Goal: Task Accomplishment & Management: Use online tool/utility

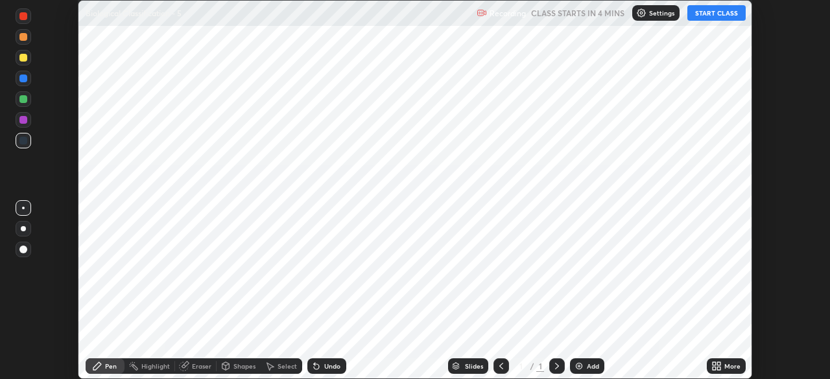
scroll to position [379, 829]
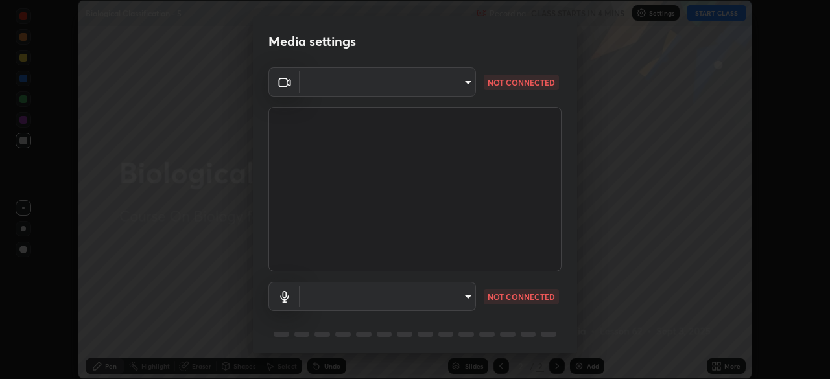
type input "e5f32b9a37d83756d2696e8423a1893a7de7eefef83412cf73fe4da3c4688103"
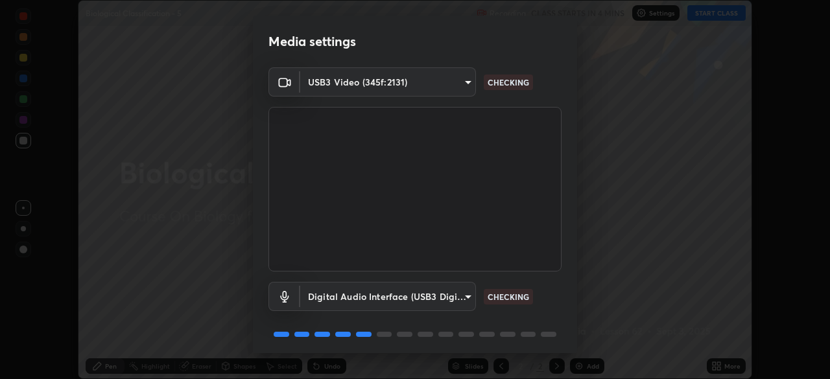
click at [451, 296] on body "Erase all Biological Classification - 5 Recording CLASS STARTS IN 4 MINS Settin…" at bounding box center [415, 189] width 830 height 379
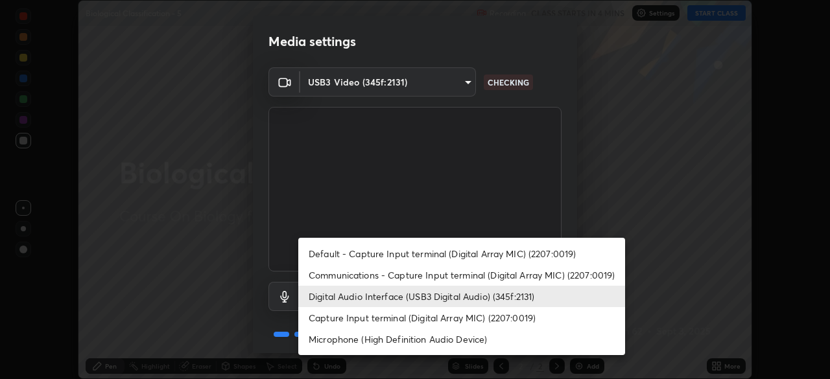
click at [410, 319] on li "Capture Input terminal (Digital Array MIC) (2207:0019)" at bounding box center [461, 317] width 327 height 21
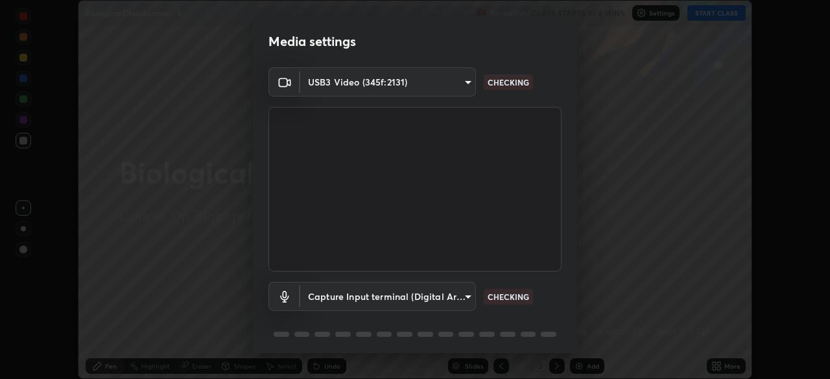
click at [408, 302] on body "Erase all Biological Classification - 5 Recording CLASS STARTS IN 4 MINS Settin…" at bounding box center [415, 189] width 830 height 379
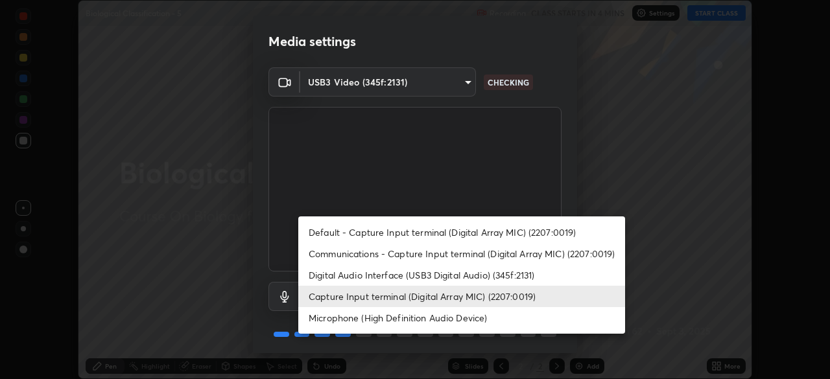
click at [390, 275] on li "Digital Audio Interface (USB3 Digital Audio) (345f:2131)" at bounding box center [461, 274] width 327 height 21
type input "ae0975cef7388746c2778fd6dc2b00d9a595315052e87b14b0d2850c1354851c"
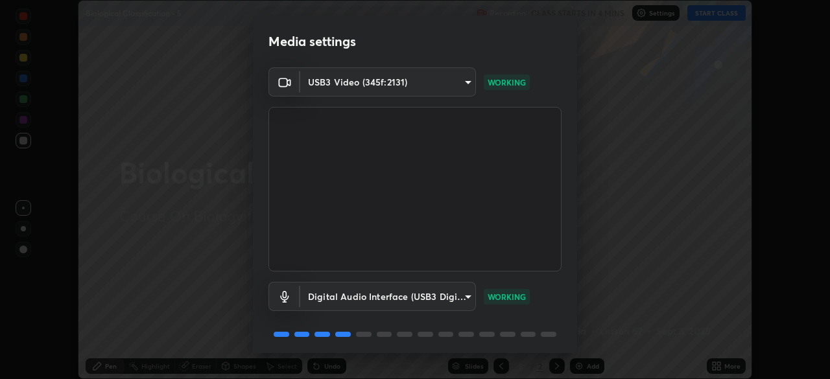
scroll to position [45, 0]
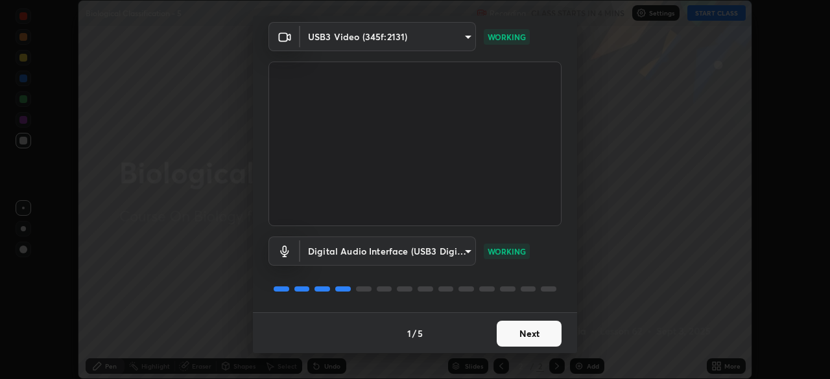
click at [517, 331] on button "Next" at bounding box center [528, 334] width 65 height 26
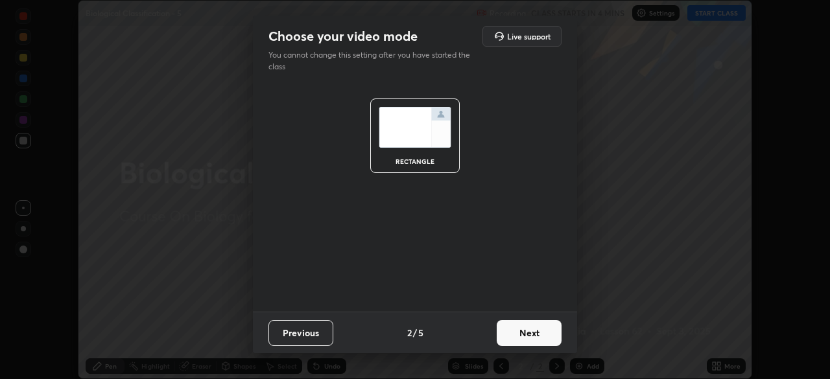
click at [522, 333] on button "Next" at bounding box center [528, 333] width 65 height 26
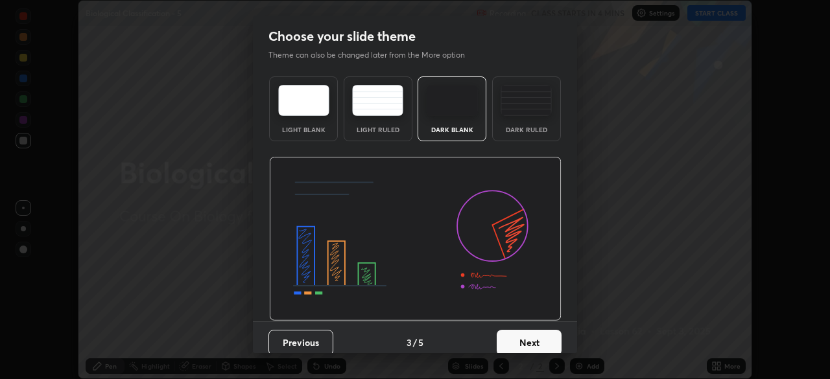
click at [526, 339] on button "Next" at bounding box center [528, 343] width 65 height 26
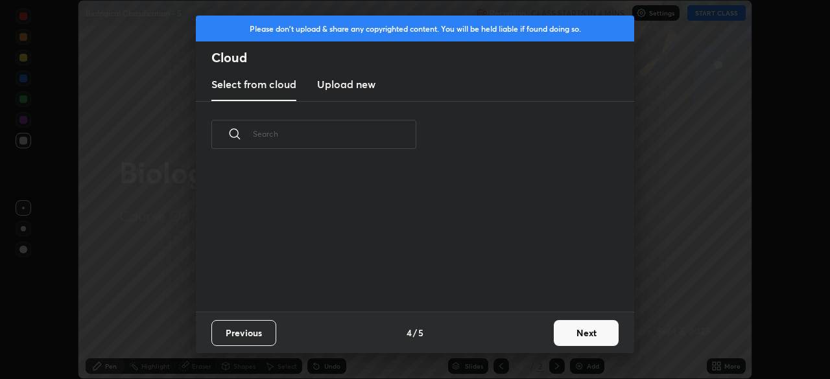
click at [564, 335] on button "Next" at bounding box center [586, 333] width 65 height 26
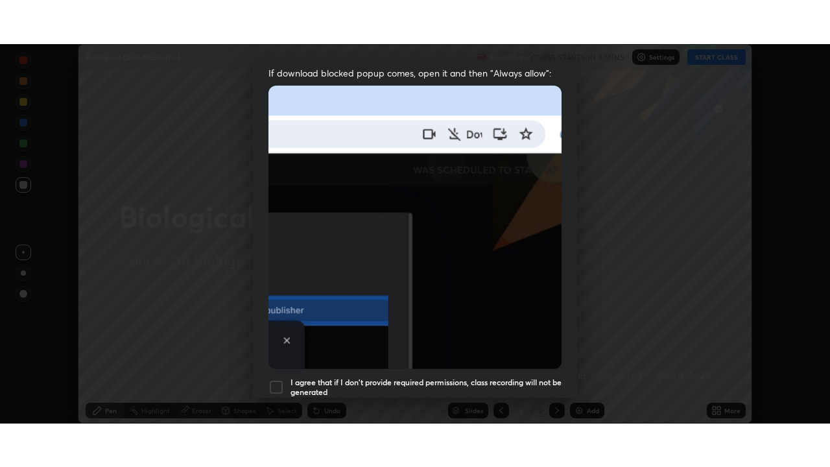
scroll to position [310, 0]
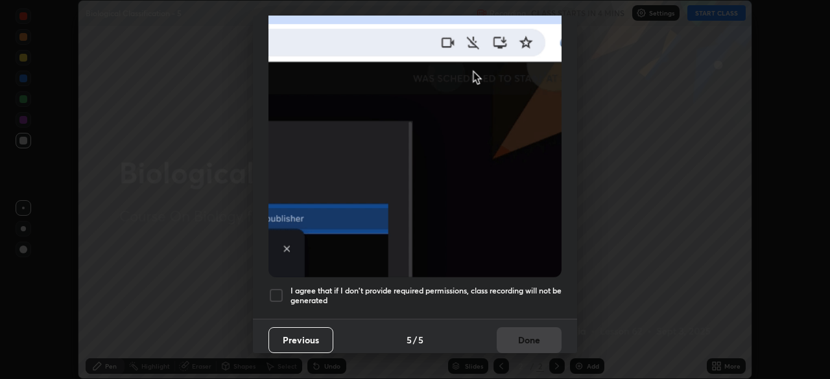
click at [272, 288] on div at bounding box center [276, 296] width 16 height 16
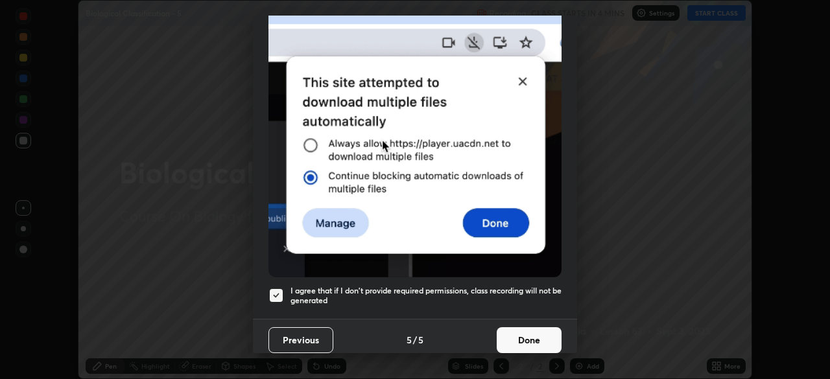
click at [514, 336] on button "Done" at bounding box center [528, 340] width 65 height 26
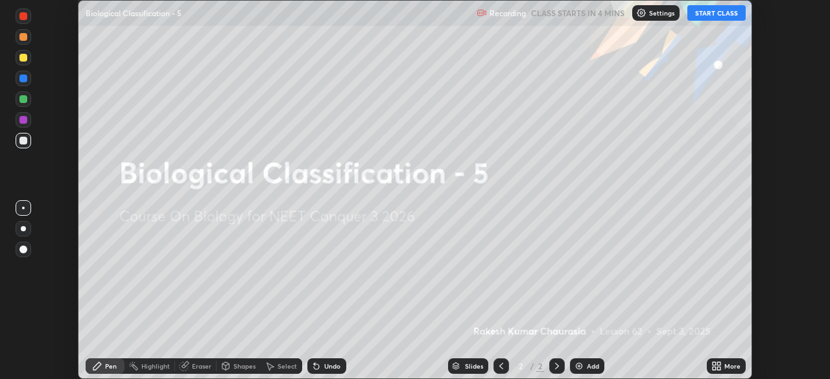
click at [723, 17] on button "START CLASS" at bounding box center [716, 13] width 58 height 16
click at [735, 371] on div "More" at bounding box center [725, 366] width 39 height 16
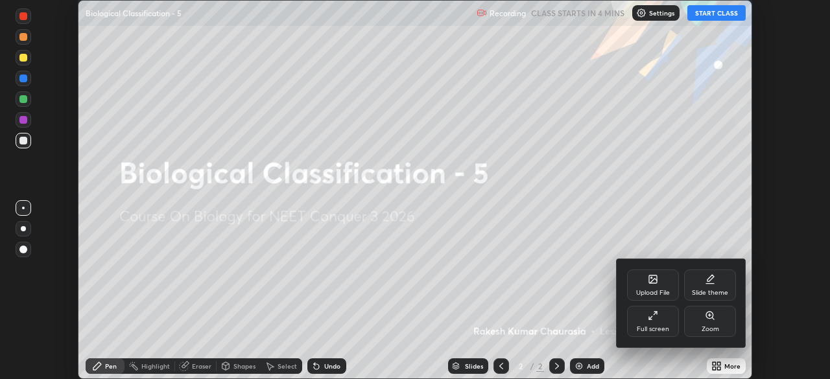
click at [713, 292] on div "Slide theme" at bounding box center [710, 293] width 36 height 6
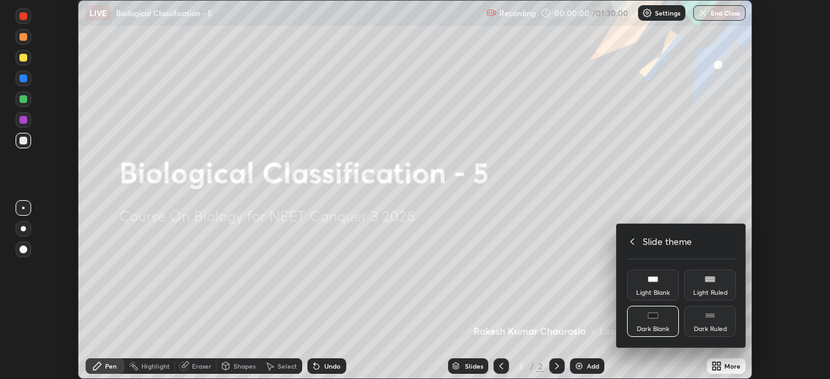
click at [704, 329] on div "Dark Ruled" at bounding box center [710, 329] width 33 height 6
click at [631, 239] on icon at bounding box center [632, 242] width 10 height 10
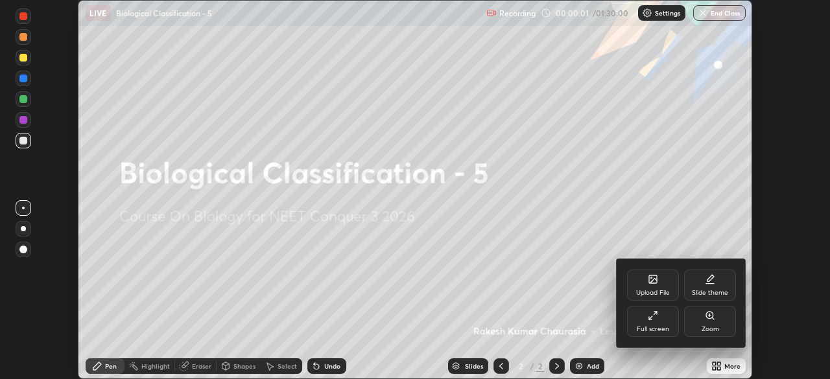
click at [664, 333] on div "Full screen" at bounding box center [652, 329] width 32 height 6
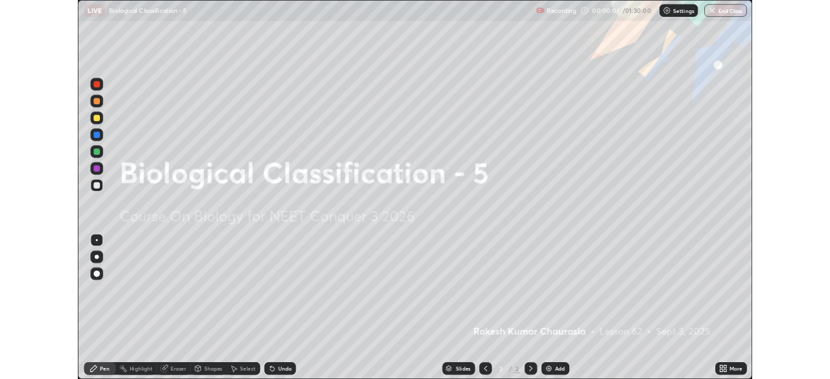
scroll to position [467, 830]
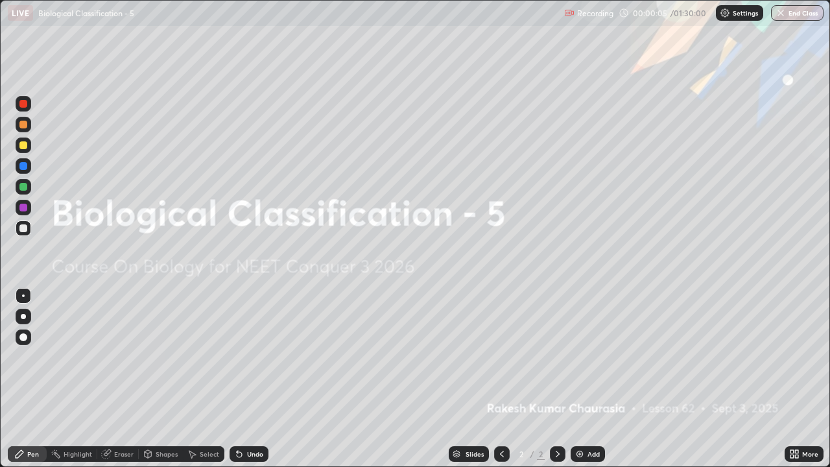
click at [792, 379] on icon at bounding box center [791, 451] width 3 height 3
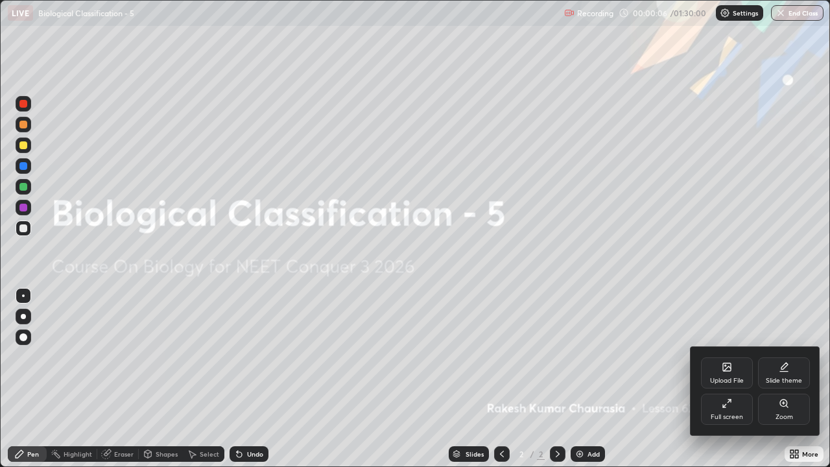
click at [719, 379] on div "Full screen" at bounding box center [726, 417] width 32 height 6
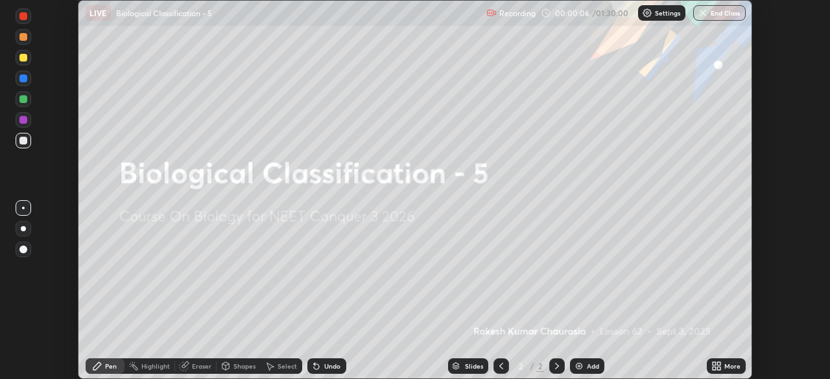
scroll to position [64437, 63987]
click at [715, 366] on icon at bounding box center [716, 366] width 10 height 10
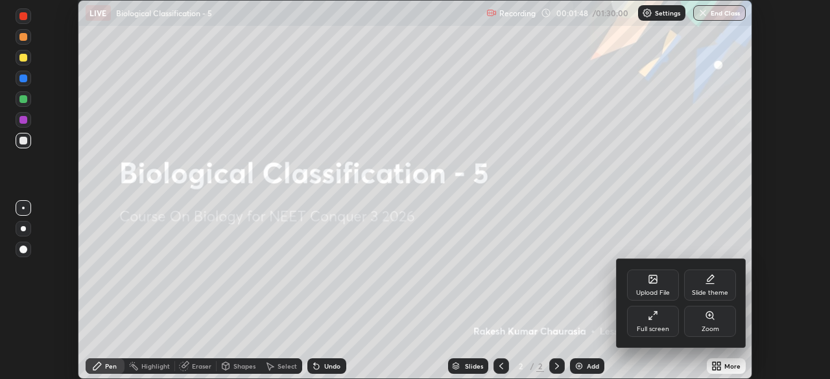
click at [657, 284] on div "Upload File" at bounding box center [653, 285] width 52 height 31
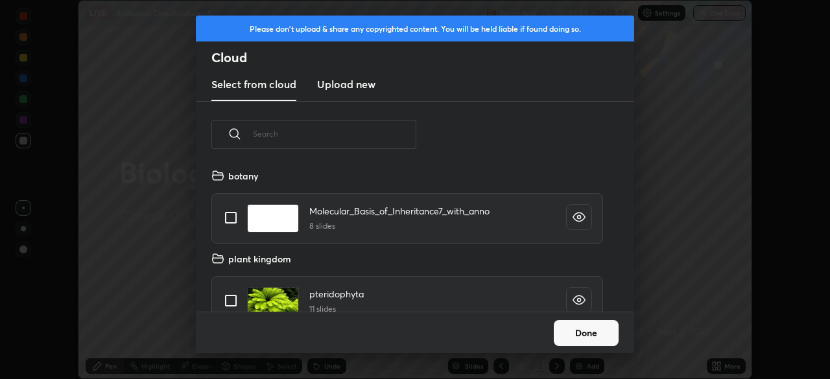
scroll to position [144, 416]
click at [337, 88] on h3 "Upload new" at bounding box center [346, 84] width 58 height 16
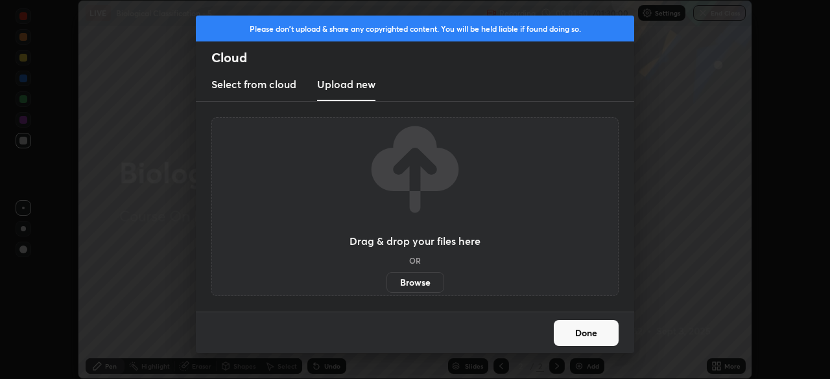
click at [409, 283] on label "Browse" at bounding box center [415, 282] width 58 height 21
click at [386, 283] on input "Browse" at bounding box center [386, 282] width 0 height 21
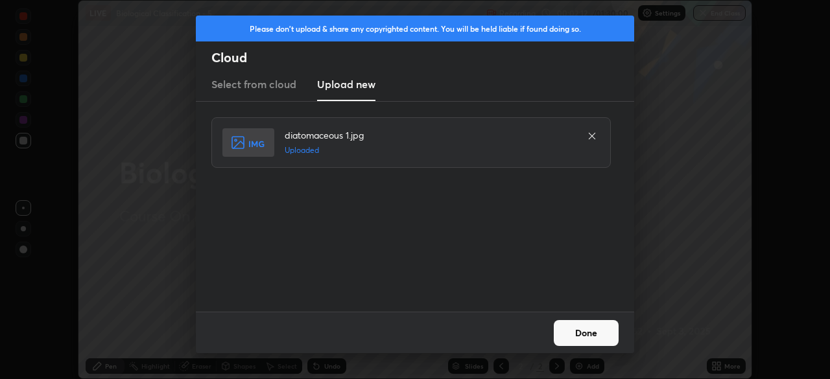
click at [592, 333] on button "Done" at bounding box center [586, 333] width 65 height 26
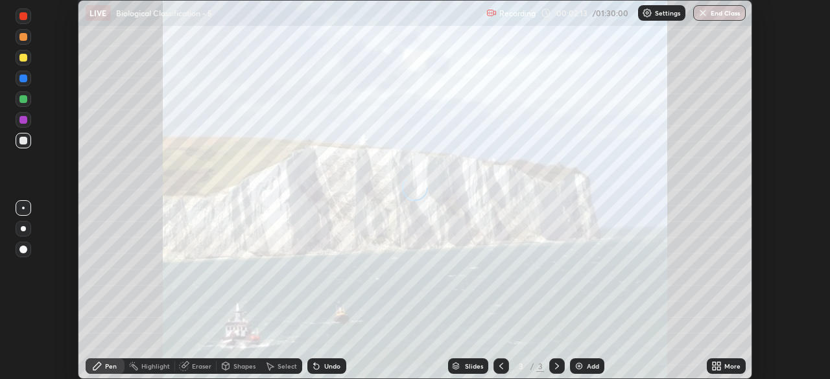
click at [714, 364] on icon at bounding box center [713, 363] width 3 height 3
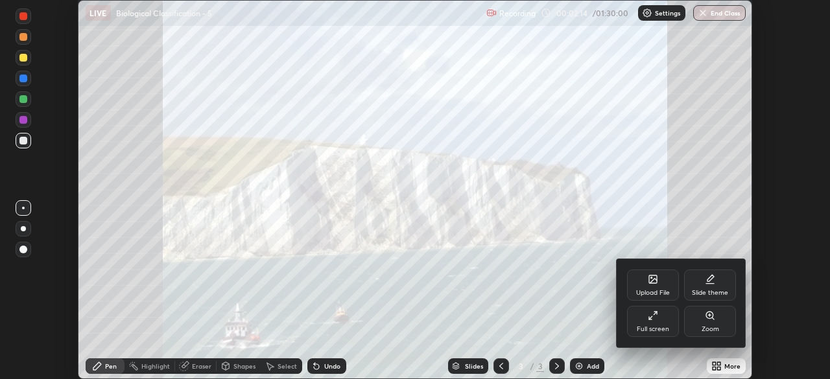
click at [651, 290] on div "Upload File" at bounding box center [653, 293] width 34 height 6
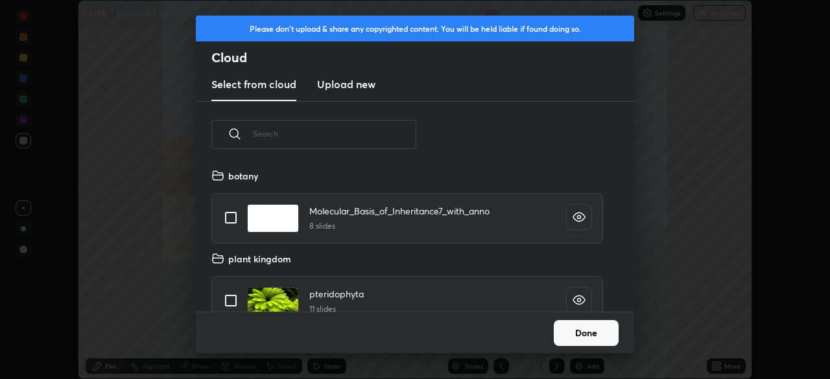
click at [368, 87] on h3 "Upload new" at bounding box center [346, 84] width 58 height 16
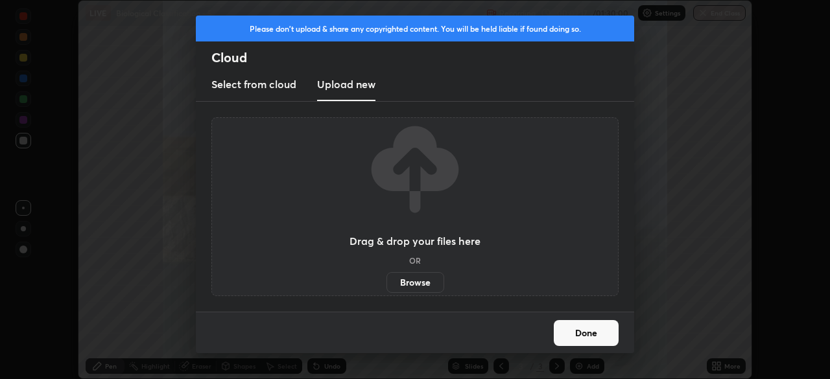
click at [407, 283] on label "Browse" at bounding box center [415, 282] width 58 height 21
click at [386, 283] on input "Browse" at bounding box center [386, 282] width 0 height 21
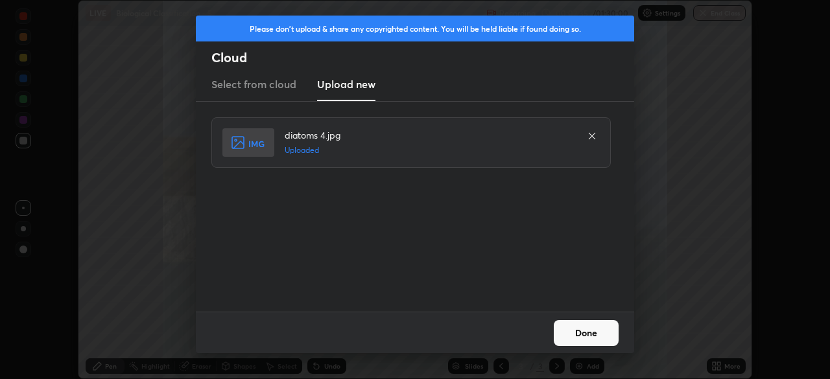
click at [587, 336] on button "Done" at bounding box center [586, 333] width 65 height 26
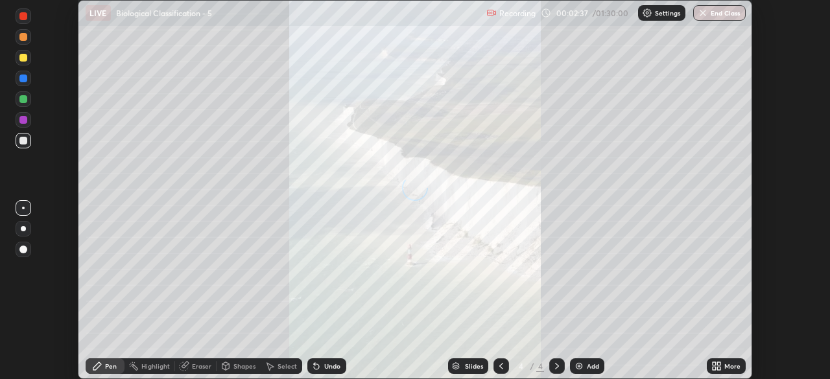
click at [716, 369] on icon at bounding box center [716, 366] width 10 height 10
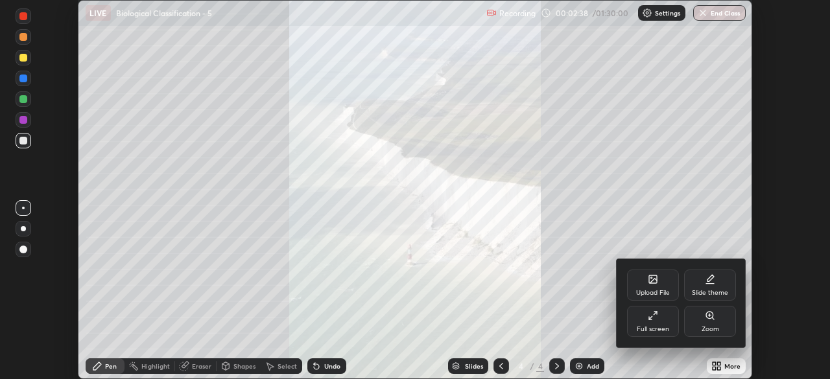
click at [648, 290] on div "Upload File" at bounding box center [653, 293] width 34 height 6
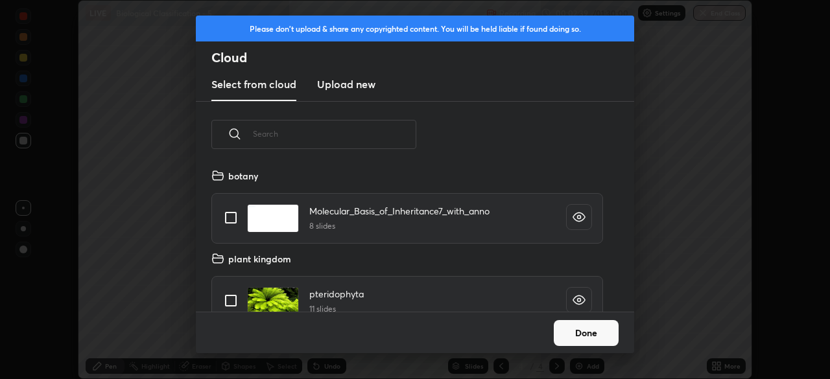
click at [354, 88] on h3 "Upload new" at bounding box center [346, 84] width 58 height 16
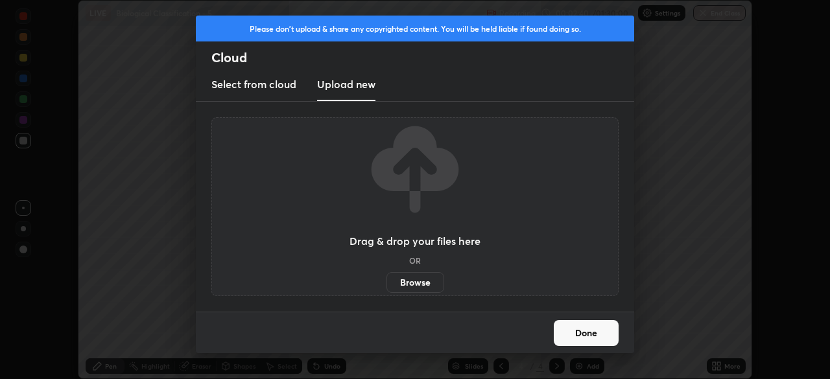
click at [403, 284] on label "Browse" at bounding box center [415, 282] width 58 height 21
click at [386, 284] on input "Browse" at bounding box center [386, 282] width 0 height 21
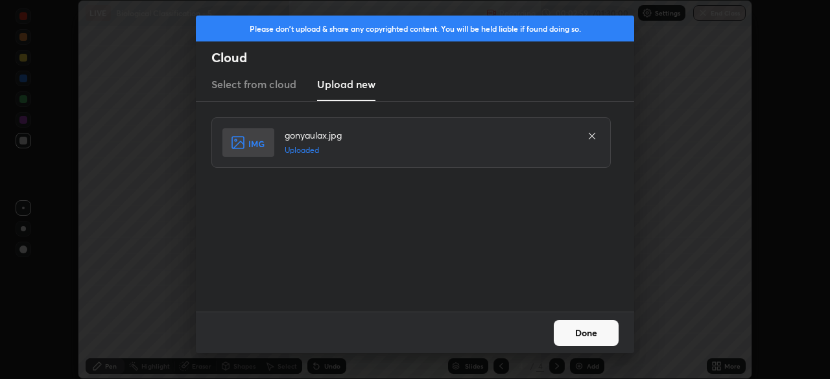
click at [561, 337] on button "Done" at bounding box center [586, 333] width 65 height 26
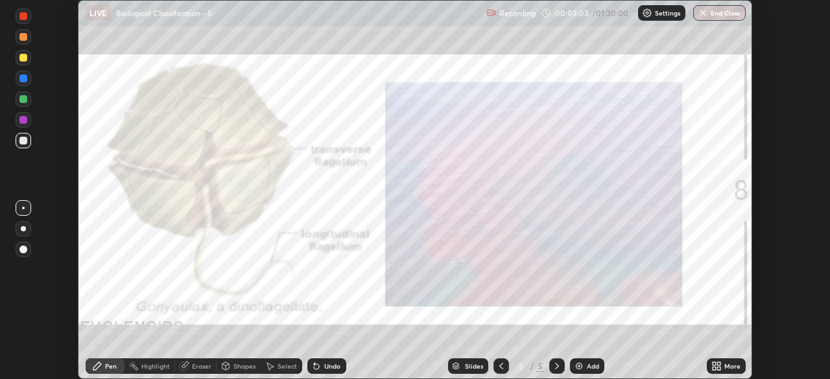
click at [714, 368] on icon at bounding box center [713, 368] width 3 height 3
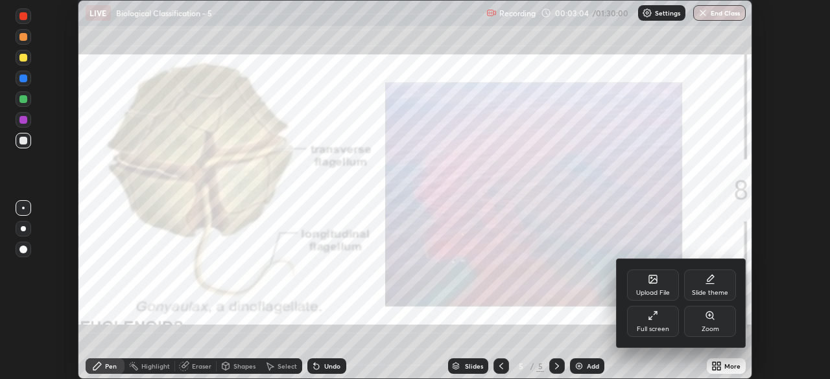
click at [649, 290] on div "Upload File" at bounding box center [653, 293] width 34 height 6
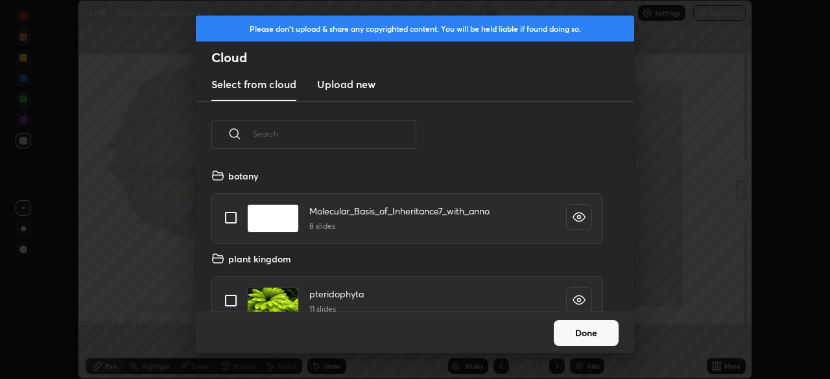
click at [366, 84] on h3 "Upload new" at bounding box center [346, 84] width 58 height 16
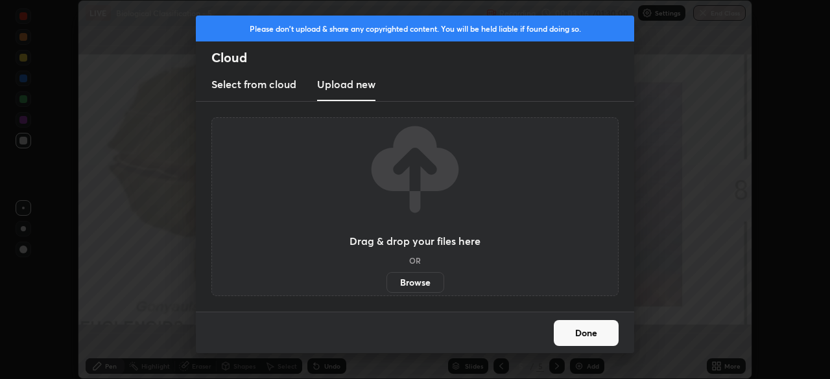
click at [417, 288] on label "Browse" at bounding box center [415, 282] width 58 height 21
click at [386, 288] on input "Browse" at bounding box center [386, 282] width 0 height 21
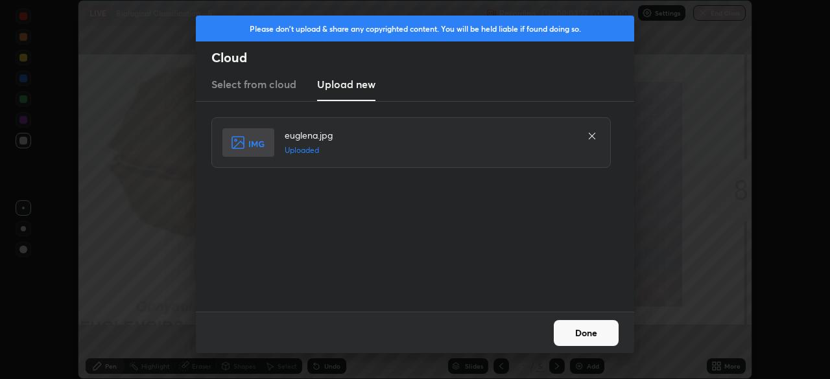
click at [567, 338] on button "Done" at bounding box center [586, 333] width 65 height 26
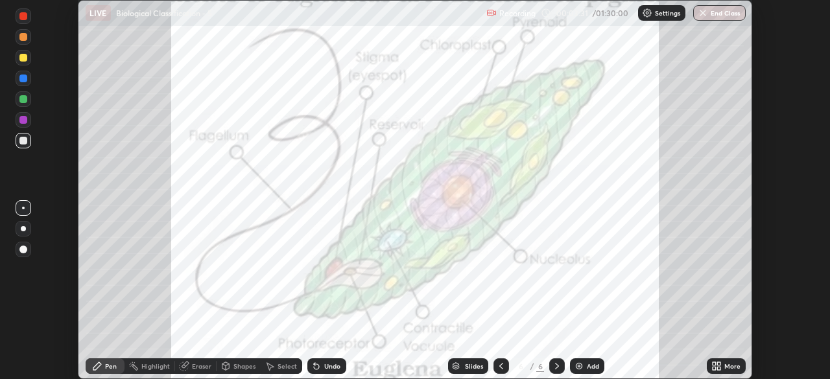
click at [714, 364] on icon at bounding box center [713, 363] width 3 height 3
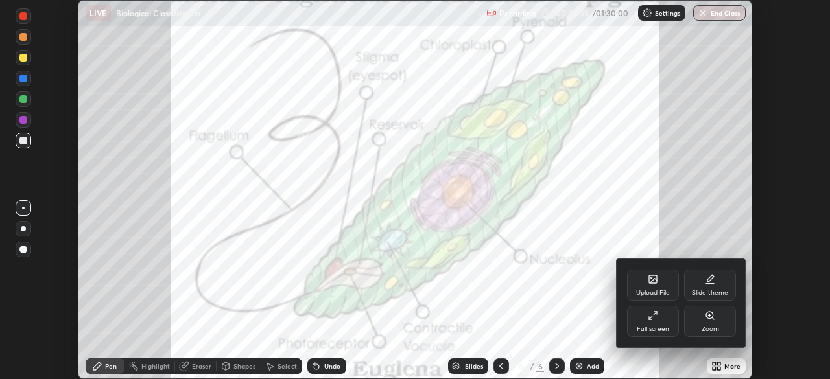
click at [651, 290] on div "Upload File" at bounding box center [653, 293] width 34 height 6
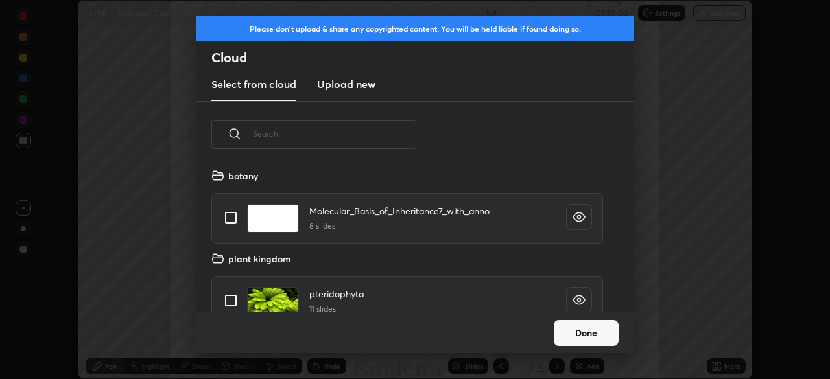
click at [368, 84] on h3 "Upload new" at bounding box center [346, 84] width 58 height 16
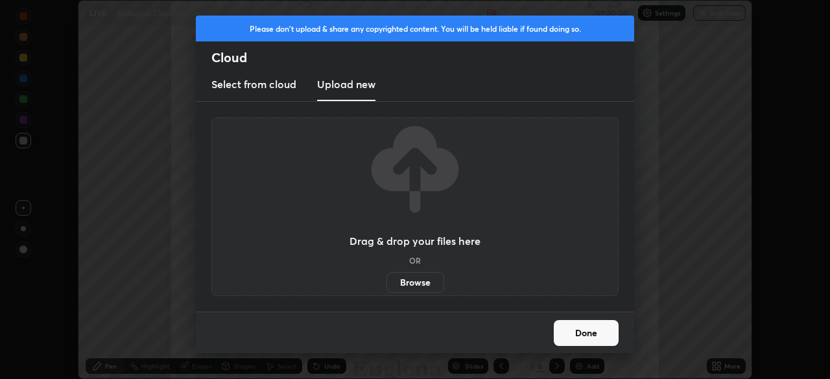
click at [430, 281] on label "Browse" at bounding box center [415, 282] width 58 height 21
click at [386, 281] on input "Browse" at bounding box center [386, 282] width 0 height 21
click at [579, 336] on button "Done" at bounding box center [586, 333] width 65 height 26
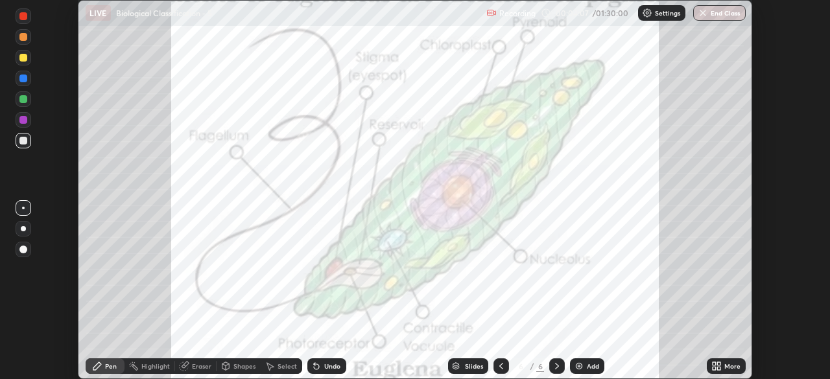
click at [500, 366] on icon at bounding box center [501, 366] width 10 height 10
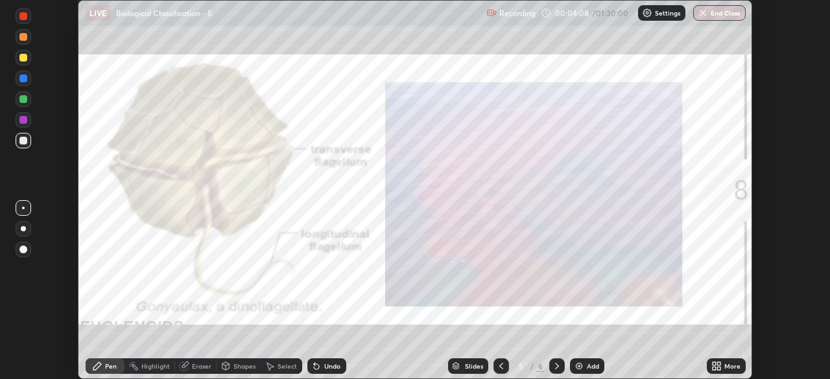
click at [717, 366] on icon at bounding box center [716, 366] width 10 height 10
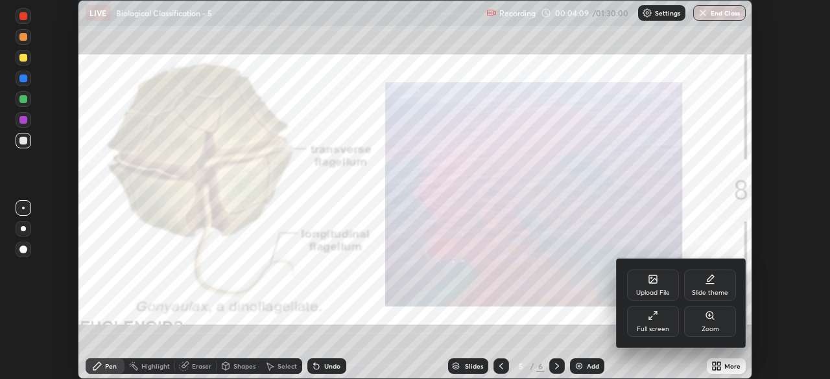
click at [649, 285] on icon at bounding box center [653, 279] width 10 height 10
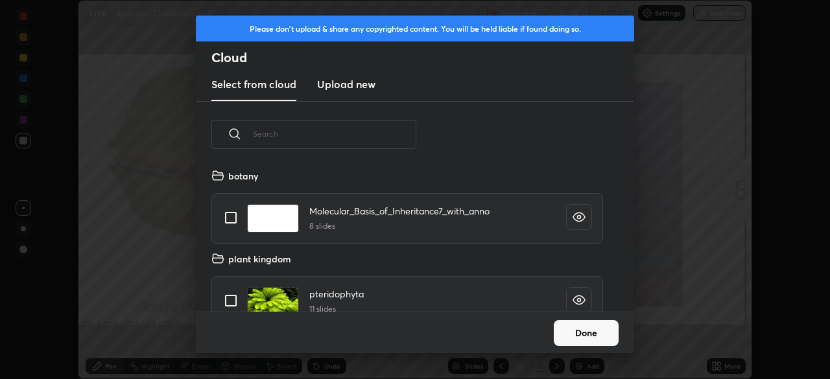
click at [335, 88] on h3 "Upload new" at bounding box center [346, 84] width 58 height 16
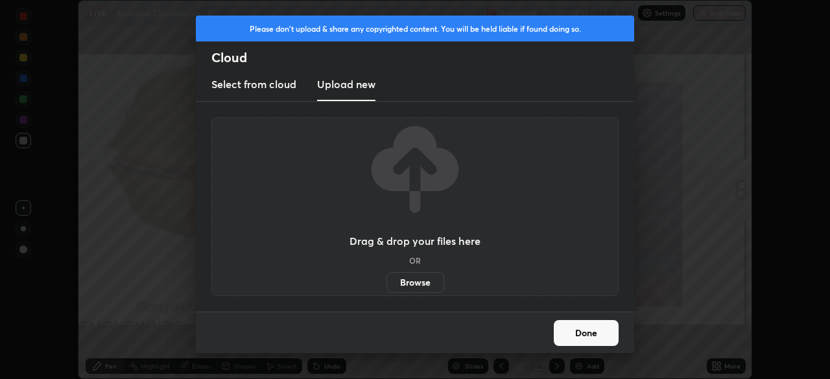
click at [397, 280] on label "Browse" at bounding box center [415, 282] width 58 height 21
click at [386, 280] on input "Browse" at bounding box center [386, 282] width 0 height 21
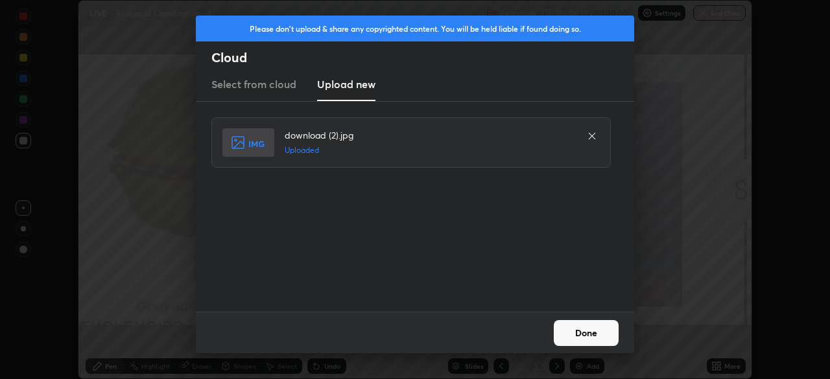
click at [598, 336] on button "Done" at bounding box center [586, 333] width 65 height 26
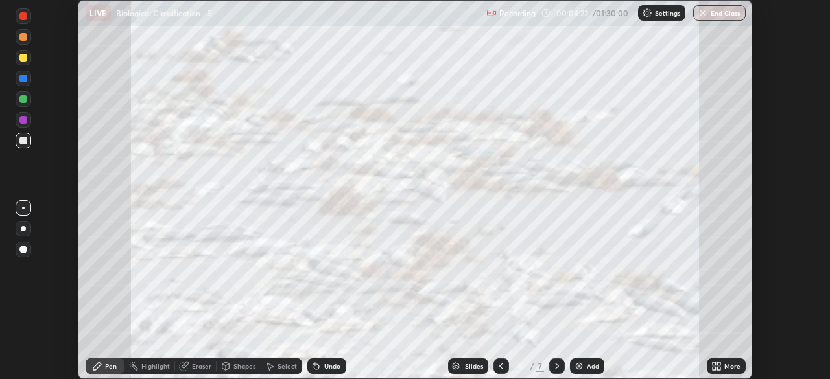
click at [555, 362] on icon at bounding box center [557, 366] width 10 height 10
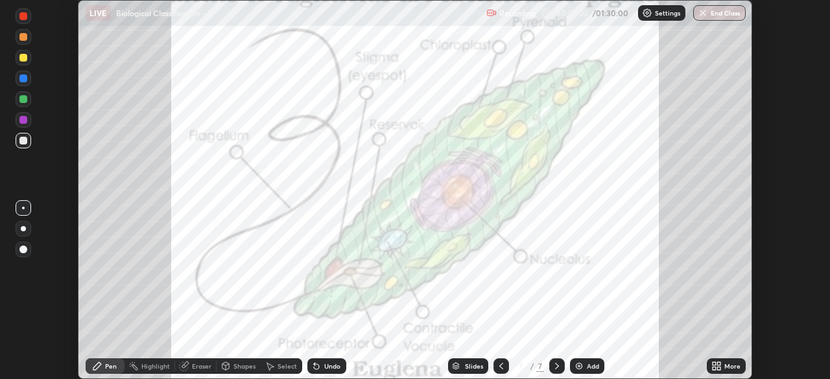
click at [583, 366] on img at bounding box center [579, 366] width 10 height 10
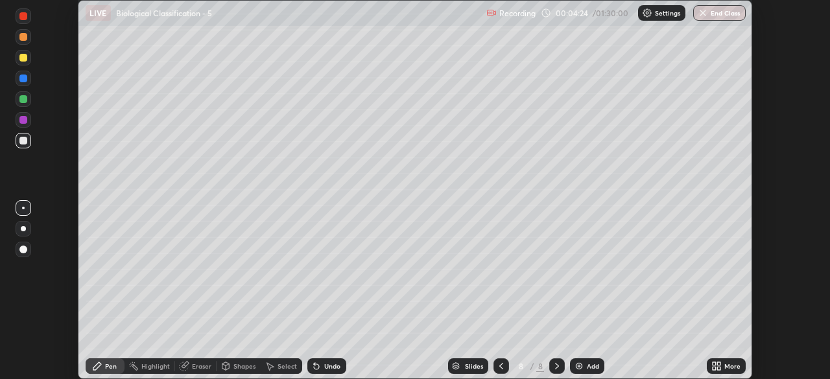
click at [716, 369] on icon at bounding box center [716, 366] width 10 height 10
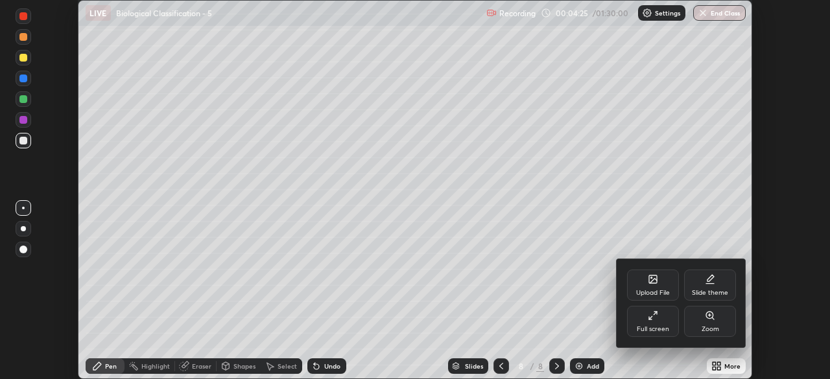
click at [638, 329] on div "Full screen" at bounding box center [652, 329] width 32 height 6
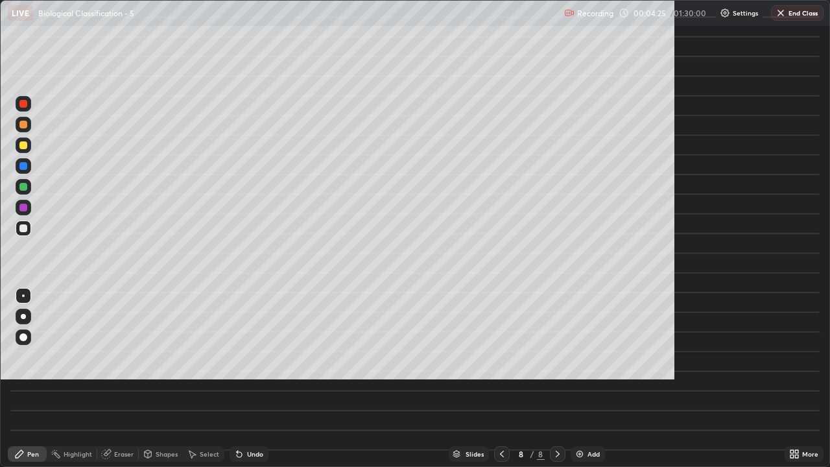
scroll to position [467, 830]
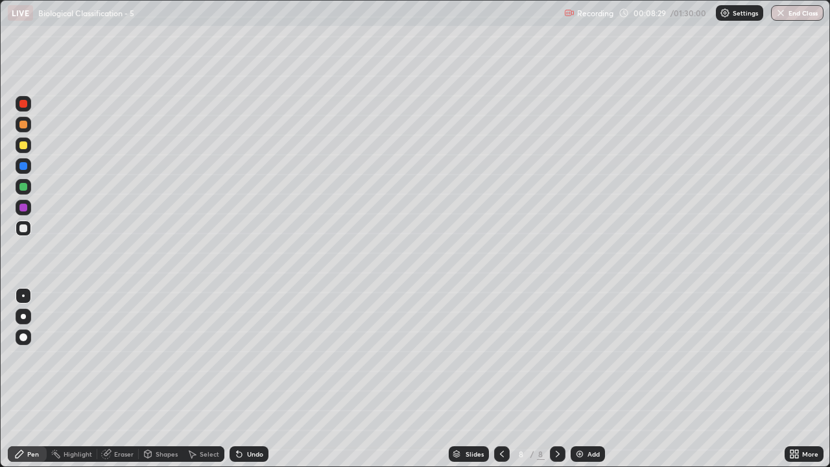
click at [27, 146] on div at bounding box center [23, 145] width 8 height 8
click at [25, 299] on div at bounding box center [24, 296] width 16 height 16
click at [22, 128] on div at bounding box center [23, 125] width 8 height 8
click at [796, 379] on icon at bounding box center [796, 455] width 3 height 3
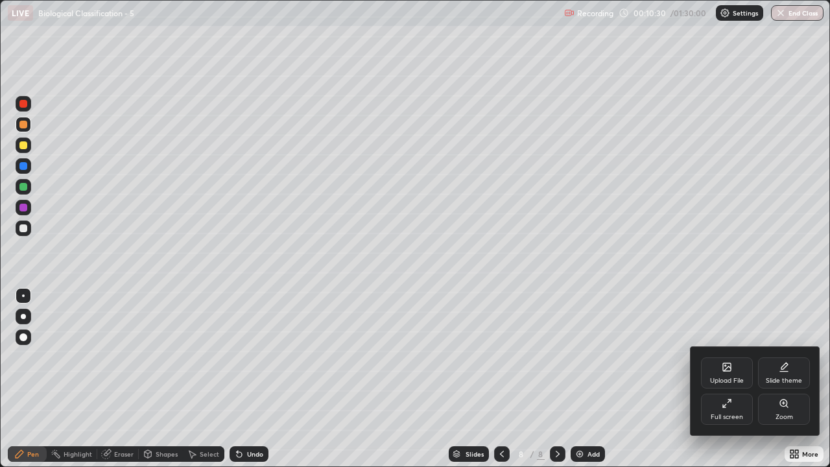
click at [718, 377] on div "Upload File" at bounding box center [727, 380] width 34 height 6
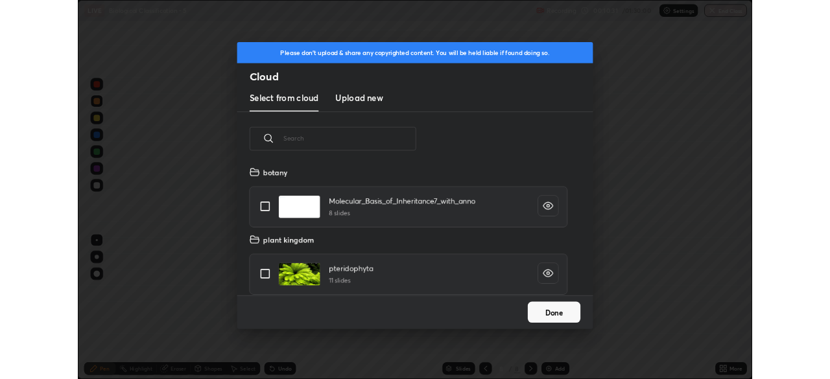
scroll to position [159, 416]
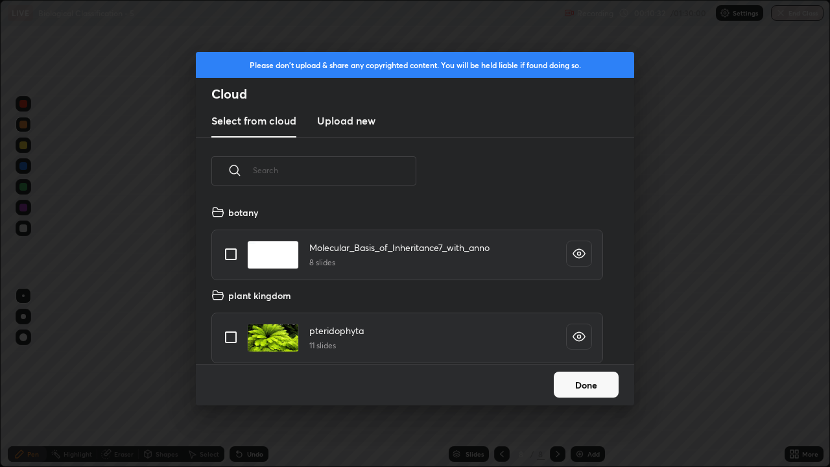
click at [364, 121] on h3 "Upload new" at bounding box center [346, 121] width 58 height 16
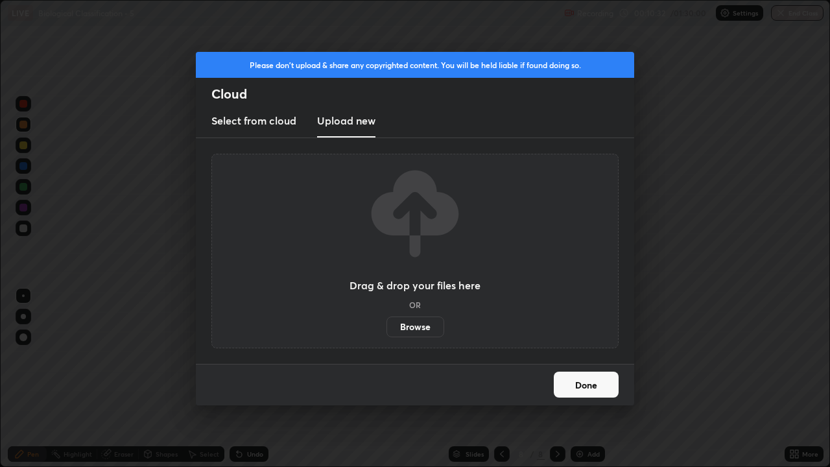
click at [407, 329] on label "Browse" at bounding box center [415, 326] width 58 height 21
click at [386, 329] on input "Browse" at bounding box center [386, 326] width 0 height 21
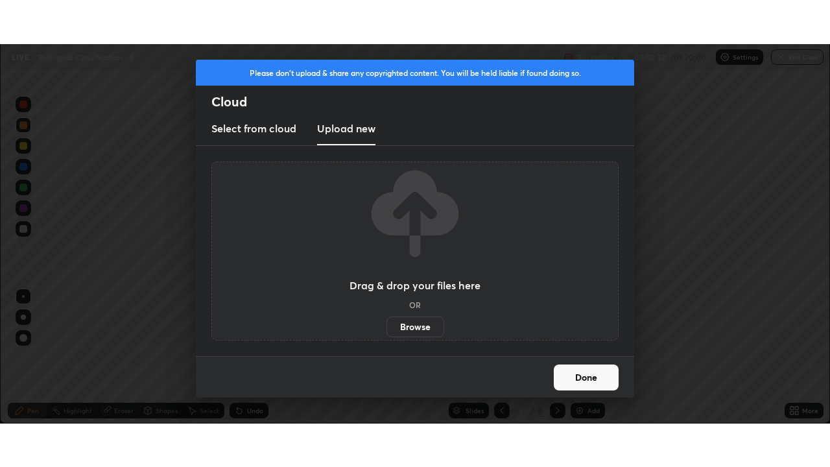
scroll to position [64437, 63987]
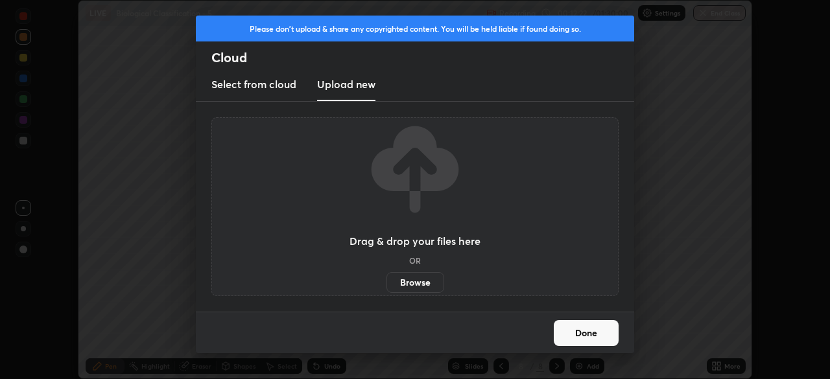
click at [358, 88] on h3 "Upload new" at bounding box center [346, 84] width 58 height 16
click at [406, 285] on label "Browse" at bounding box center [415, 282] width 58 height 21
click at [386, 285] on input "Browse" at bounding box center [386, 282] width 0 height 21
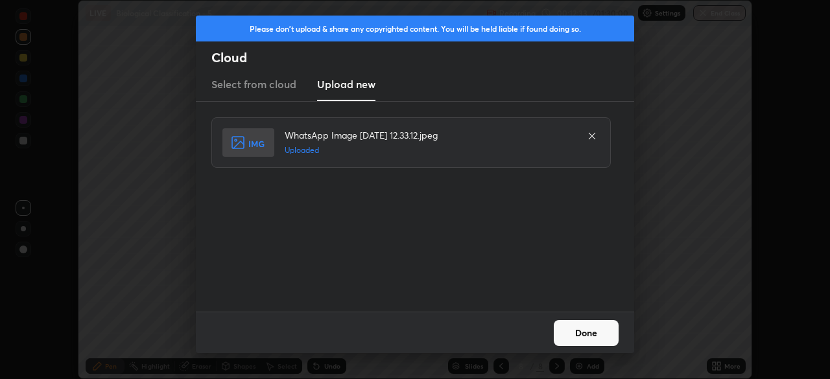
click at [597, 334] on button "Done" at bounding box center [586, 333] width 65 height 26
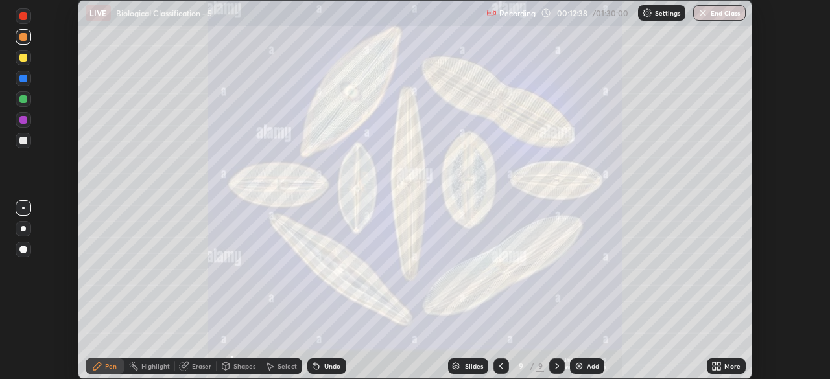
click at [718, 367] on icon at bounding box center [718, 368] width 3 height 3
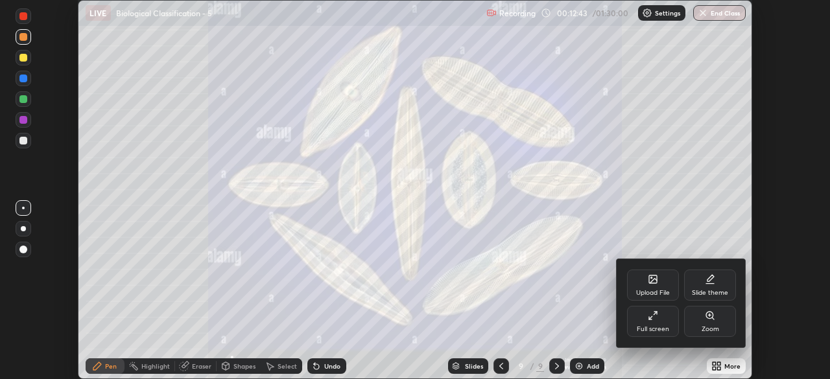
click at [651, 327] on div "Full screen" at bounding box center [652, 329] width 32 height 6
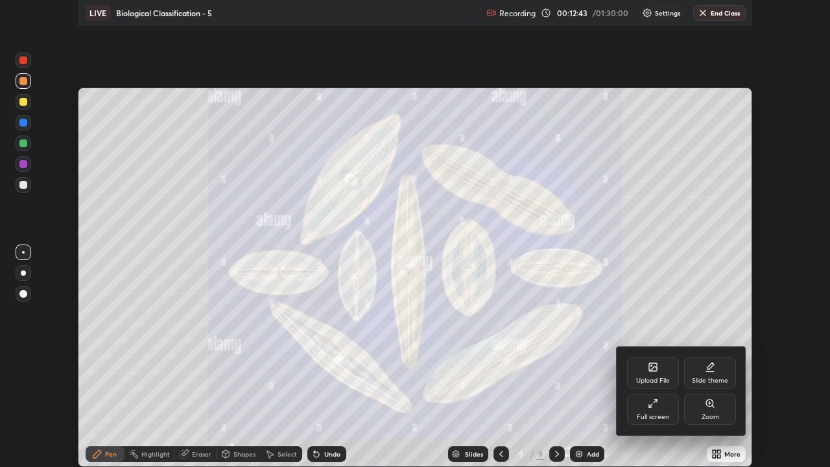
scroll to position [467, 830]
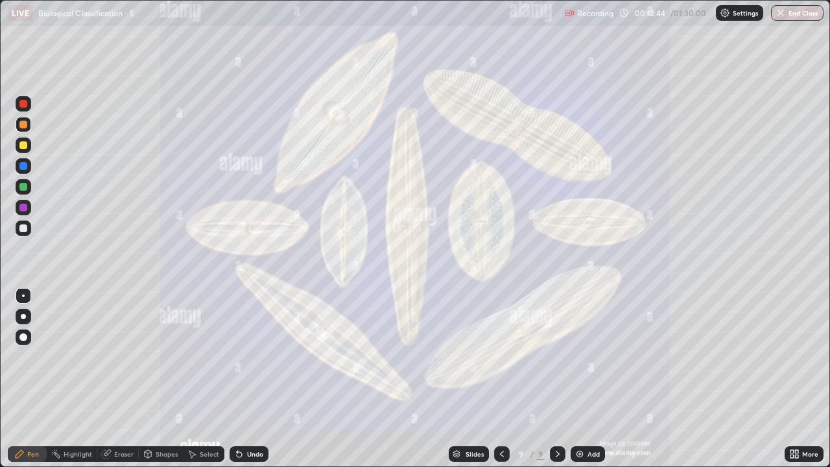
click at [476, 379] on div "Slides" at bounding box center [474, 453] width 18 height 6
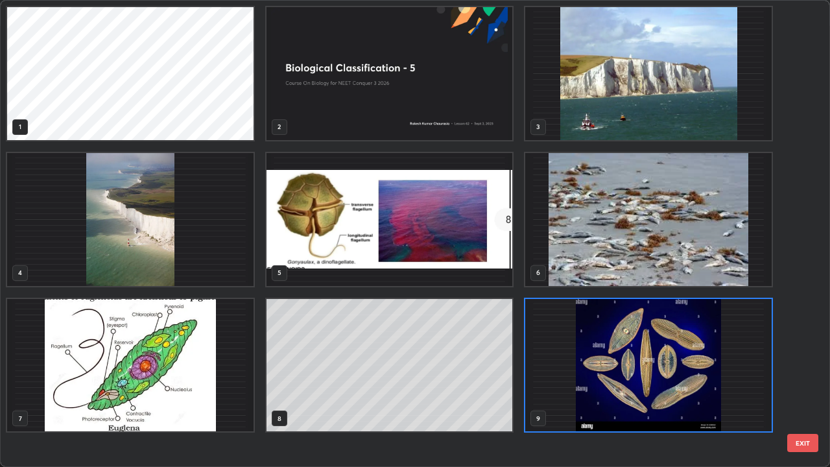
scroll to position [461, 822]
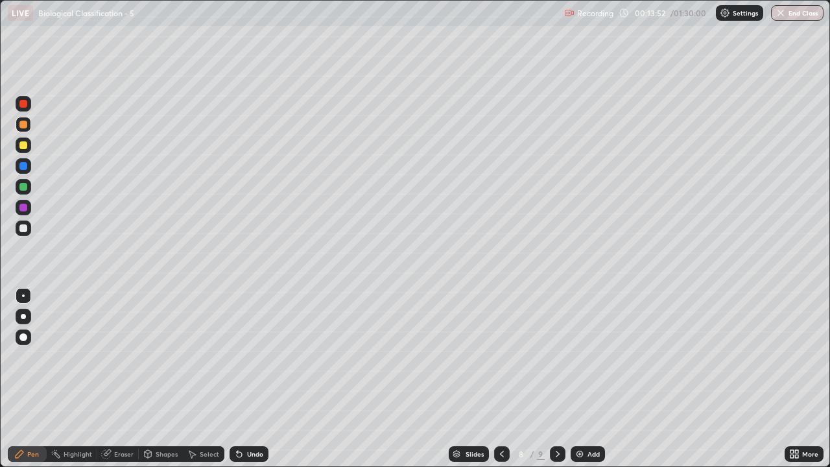
click at [25, 145] on div at bounding box center [23, 145] width 8 height 8
click at [23, 296] on div at bounding box center [23, 295] width 3 height 3
click at [23, 228] on div at bounding box center [23, 228] width 8 height 8
click at [22, 148] on div at bounding box center [23, 145] width 8 height 8
click at [555, 379] on icon at bounding box center [557, 454] width 10 height 10
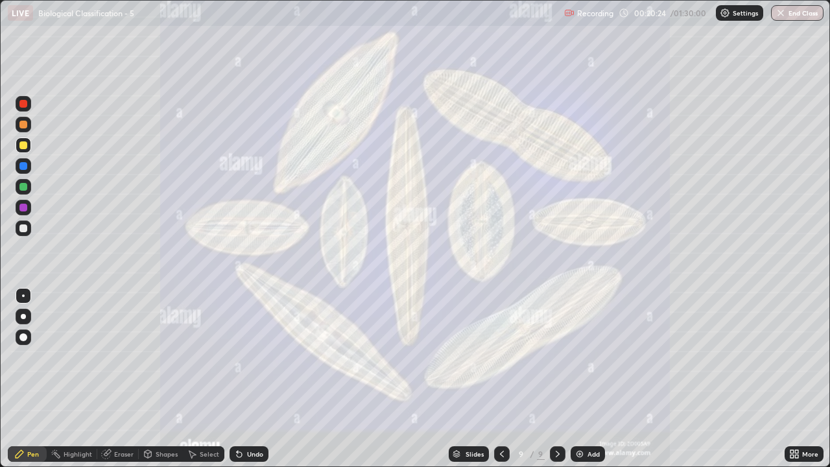
click at [555, 379] on icon at bounding box center [557, 454] width 10 height 10
click at [556, 379] on icon at bounding box center [557, 454] width 10 height 10
click at [498, 379] on icon at bounding box center [501, 454] width 10 height 10
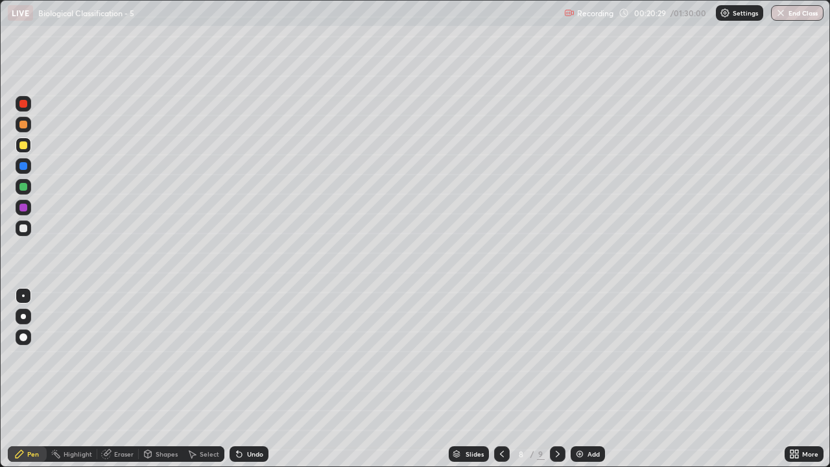
click at [500, 379] on icon at bounding box center [502, 453] width 4 height 6
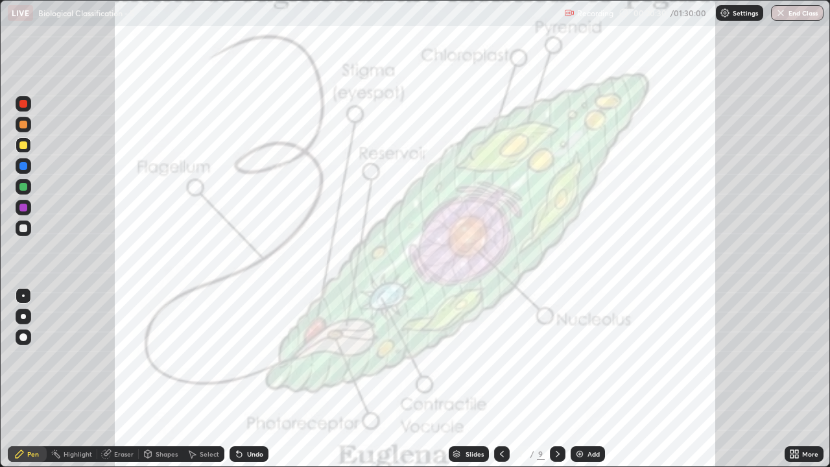
click at [498, 379] on icon at bounding box center [501, 454] width 10 height 10
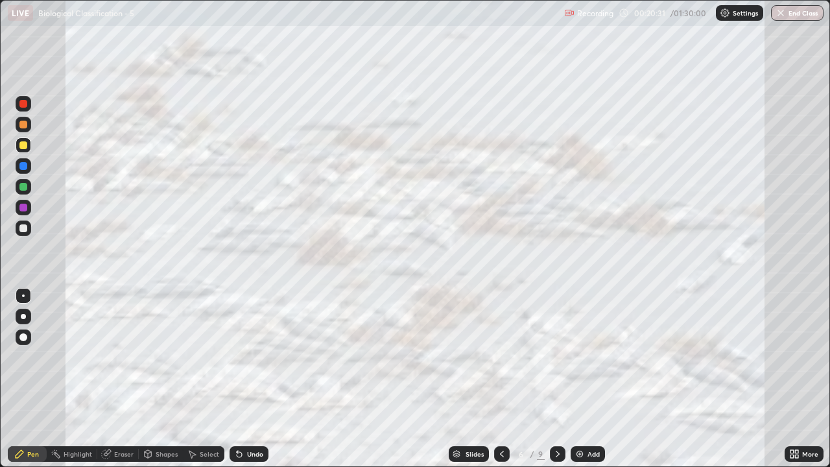
click at [500, 379] on icon at bounding box center [501, 454] width 10 height 10
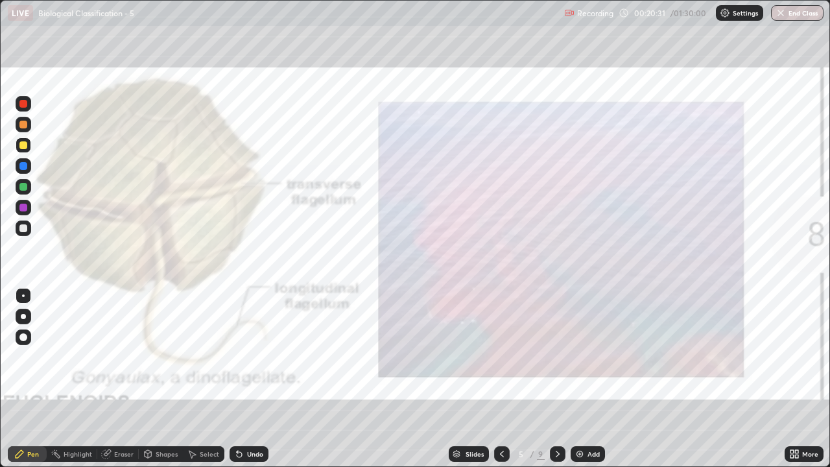
click at [500, 379] on icon at bounding box center [502, 453] width 4 height 6
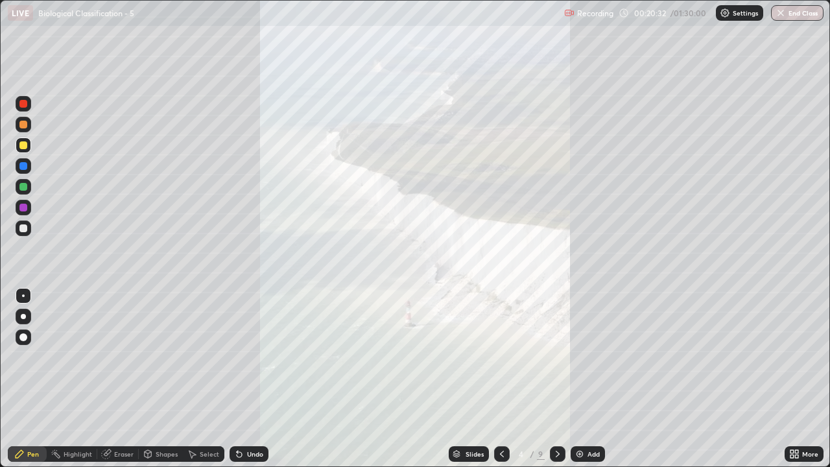
click at [500, 379] on icon at bounding box center [501, 454] width 10 height 10
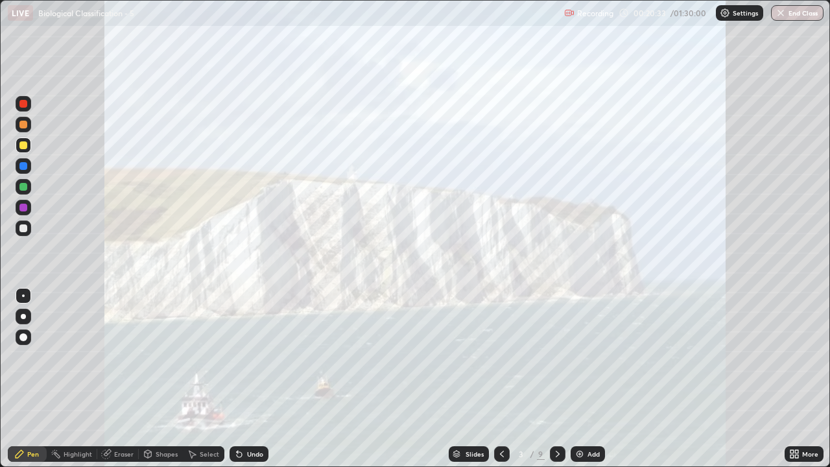
click at [500, 379] on icon at bounding box center [501, 454] width 10 height 10
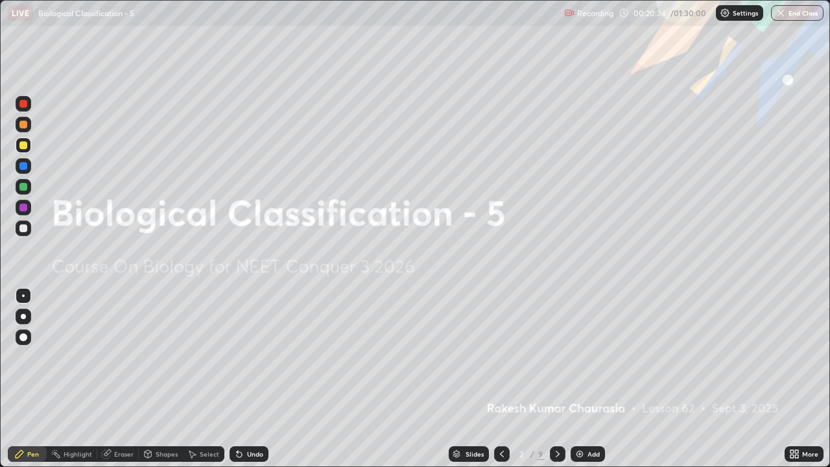
click at [556, 379] on icon at bounding box center [557, 454] width 10 height 10
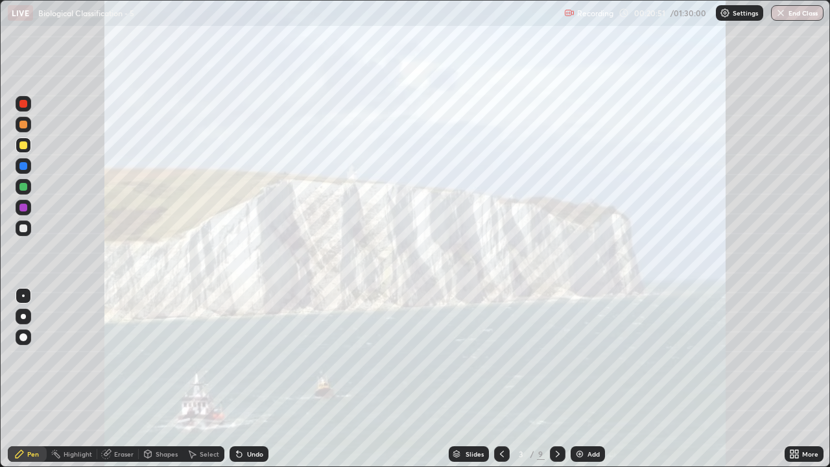
click at [556, 379] on icon at bounding box center [557, 454] width 10 height 10
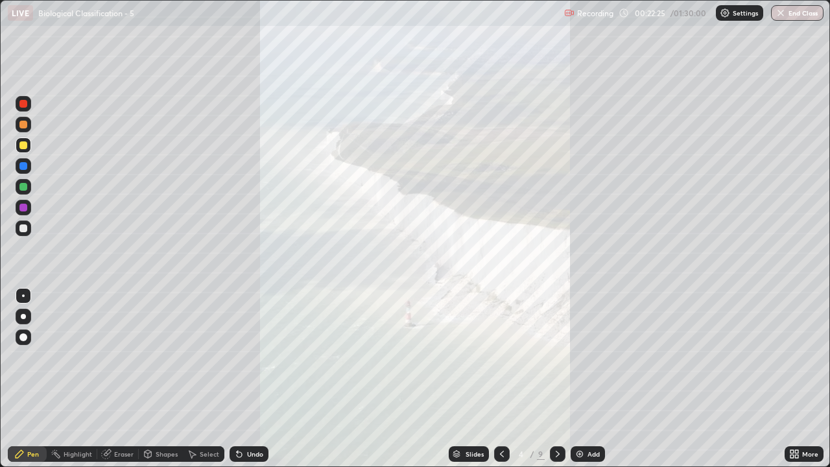
click at [470, 379] on div "Slides" at bounding box center [474, 453] width 18 height 6
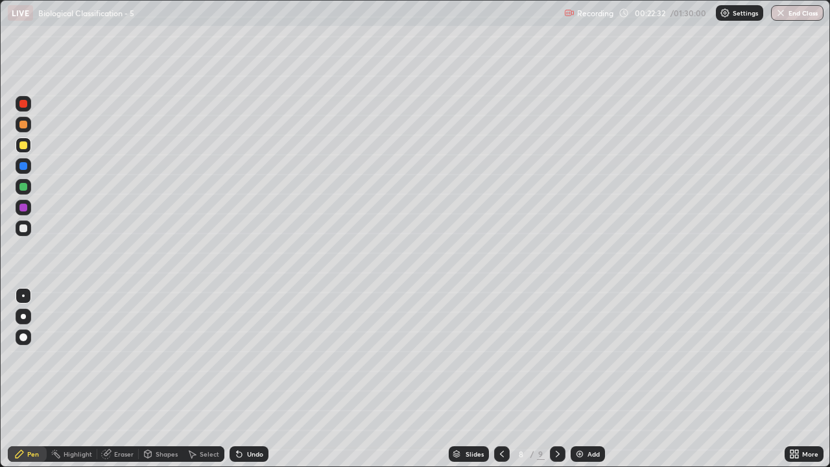
click at [21, 226] on div at bounding box center [23, 228] width 8 height 8
click at [25, 295] on div at bounding box center [24, 296] width 16 height 16
click at [25, 143] on div at bounding box center [23, 145] width 8 height 8
click at [22, 228] on div at bounding box center [23, 228] width 8 height 8
click at [21, 146] on div at bounding box center [23, 145] width 8 height 8
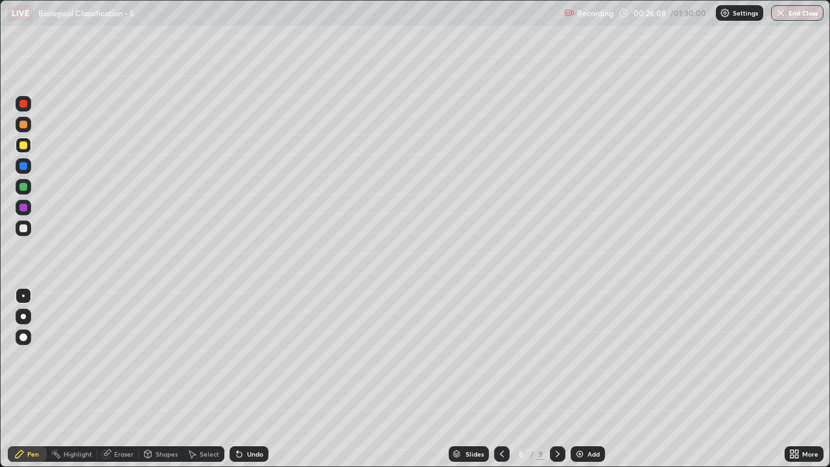
click at [19, 231] on div at bounding box center [23, 228] width 8 height 8
click at [23, 296] on div at bounding box center [23, 295] width 3 height 3
click at [237, 379] on icon at bounding box center [239, 454] width 5 height 5
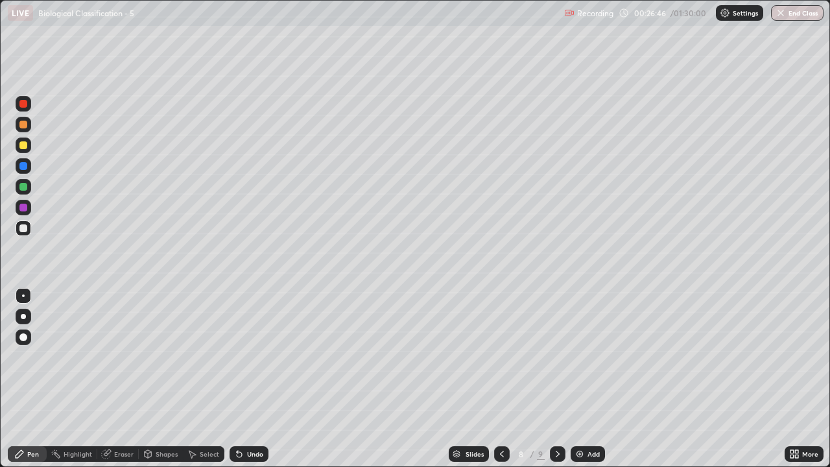
click at [237, 379] on icon at bounding box center [239, 454] width 5 height 5
click at [220, 379] on div "Select" at bounding box center [203, 454] width 41 height 16
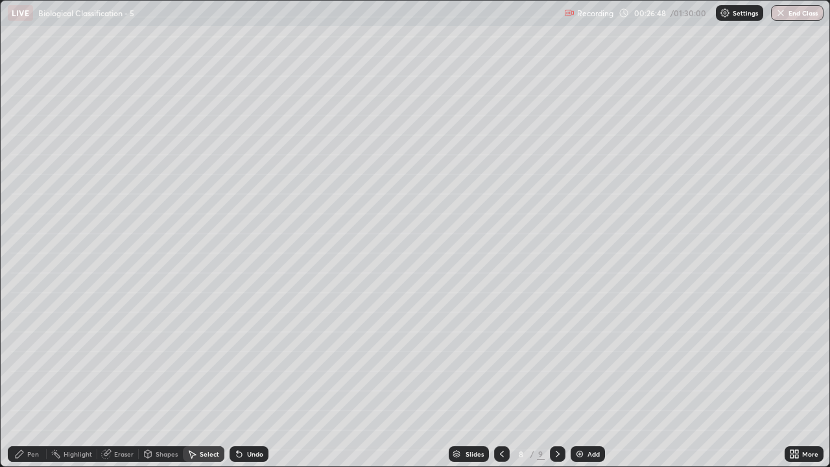
click at [237, 379] on icon at bounding box center [237, 450] width 1 height 1
click at [555, 379] on icon at bounding box center [557, 454] width 10 height 10
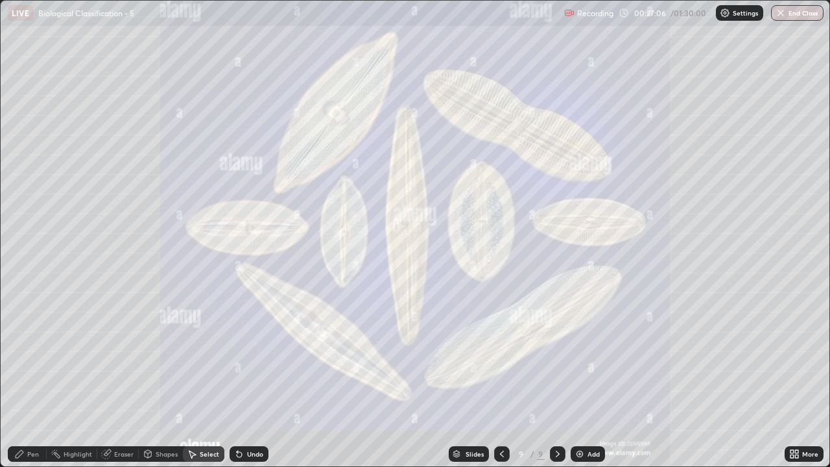
click at [556, 379] on icon at bounding box center [557, 454] width 10 height 10
click at [498, 379] on icon at bounding box center [501, 454] width 10 height 10
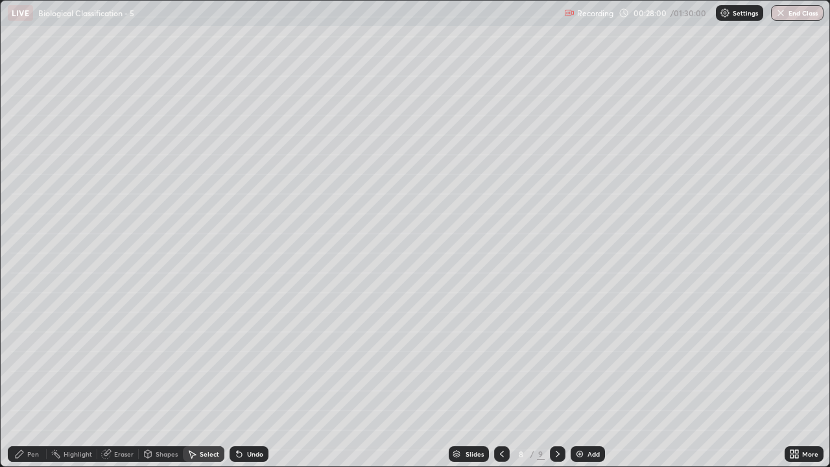
click at [556, 379] on icon at bounding box center [557, 454] width 10 height 10
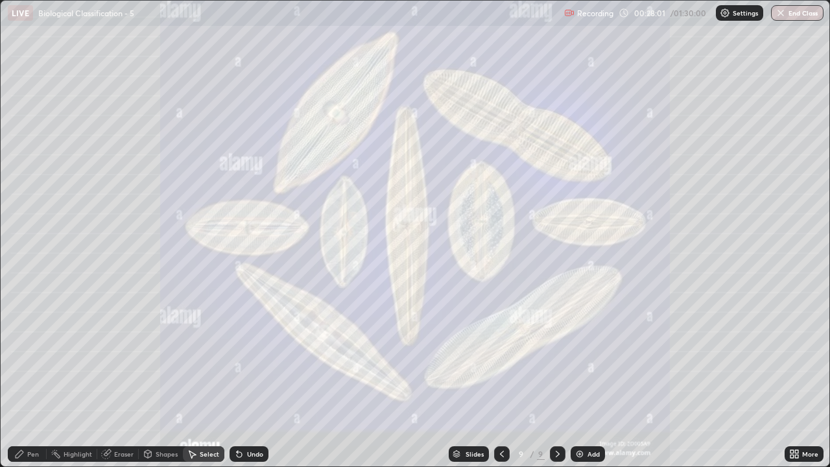
click at [587, 379] on div "Add" at bounding box center [593, 453] width 12 height 6
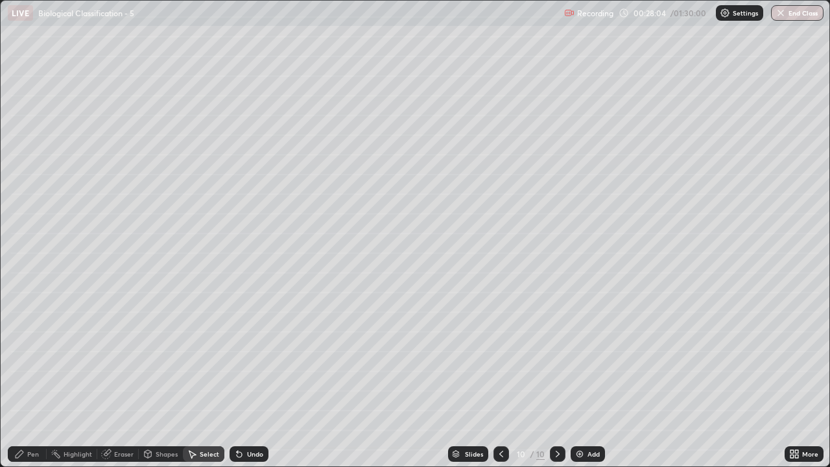
click at [28, 379] on div "Pen" at bounding box center [33, 453] width 12 height 6
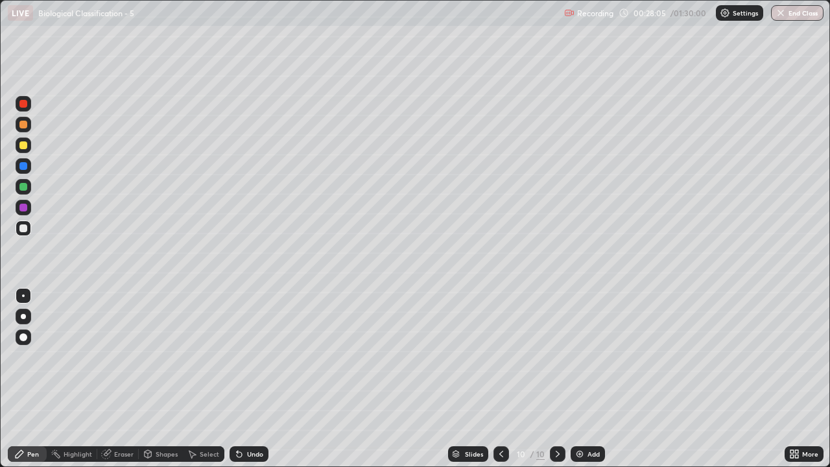
click at [21, 226] on div at bounding box center [23, 228] width 8 height 8
click at [22, 146] on div at bounding box center [23, 145] width 8 height 8
click at [27, 229] on div at bounding box center [24, 228] width 16 height 16
click at [22, 146] on div at bounding box center [23, 145] width 8 height 8
click at [20, 232] on div at bounding box center [24, 228] width 16 height 16
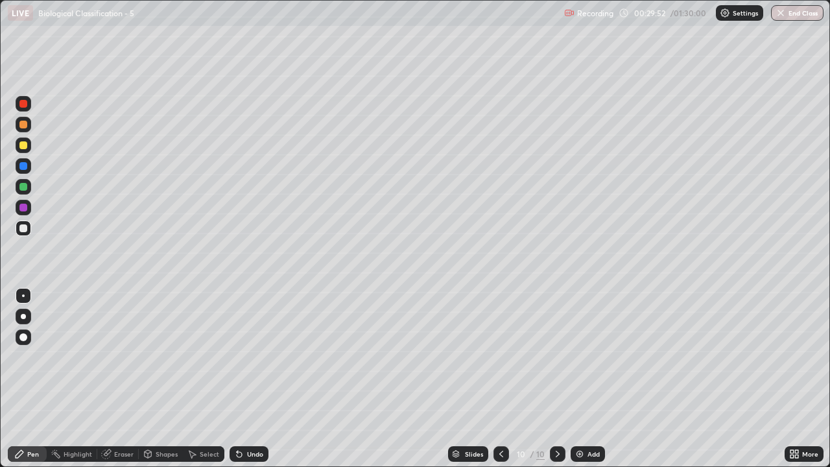
click at [23, 144] on div at bounding box center [23, 145] width 8 height 8
click at [21, 235] on div at bounding box center [24, 228] width 16 height 16
click at [22, 146] on div at bounding box center [23, 145] width 8 height 8
click at [23, 229] on div at bounding box center [23, 228] width 8 height 8
click at [26, 150] on div at bounding box center [24, 145] width 16 height 16
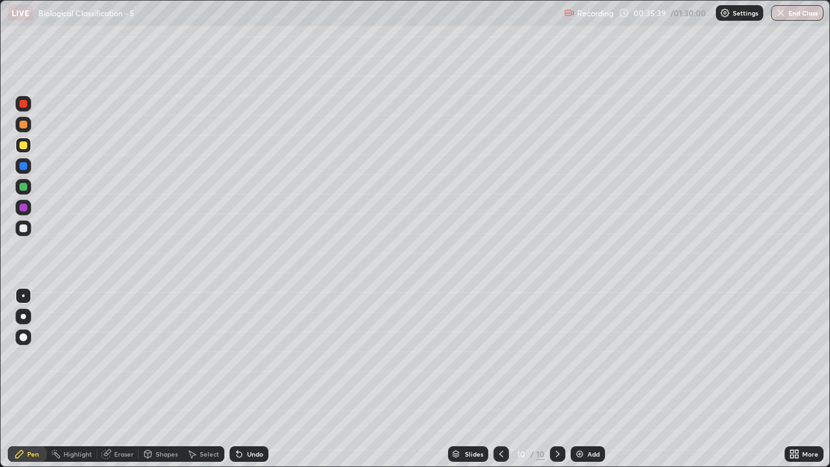
click at [25, 227] on div at bounding box center [23, 228] width 8 height 8
click at [22, 292] on div at bounding box center [24, 296] width 16 height 16
click at [17, 146] on div at bounding box center [24, 145] width 16 height 16
click at [22, 227] on div at bounding box center [23, 228] width 8 height 8
click at [23, 296] on div at bounding box center [23, 295] width 3 height 3
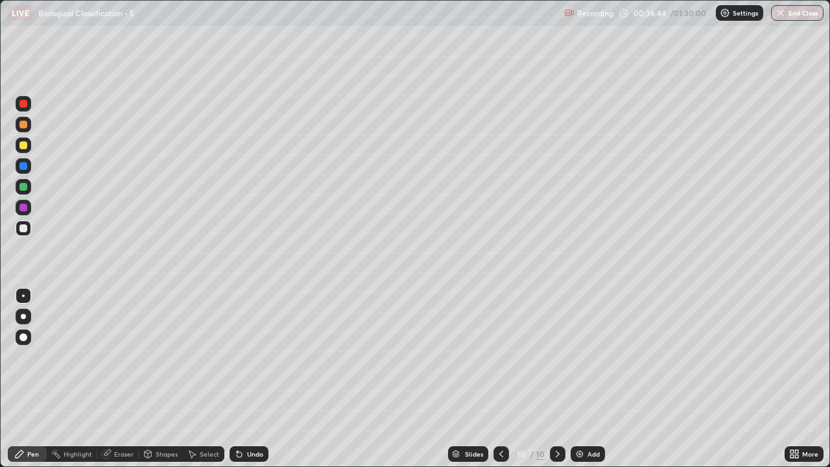
click at [242, 379] on icon at bounding box center [239, 454] width 10 height 10
click at [248, 379] on div "Undo" at bounding box center [248, 454] width 39 height 16
click at [248, 379] on div "Undo" at bounding box center [255, 453] width 16 height 6
click at [249, 379] on div "Undo" at bounding box center [255, 453] width 16 height 6
click at [574, 379] on img at bounding box center [579, 454] width 10 height 10
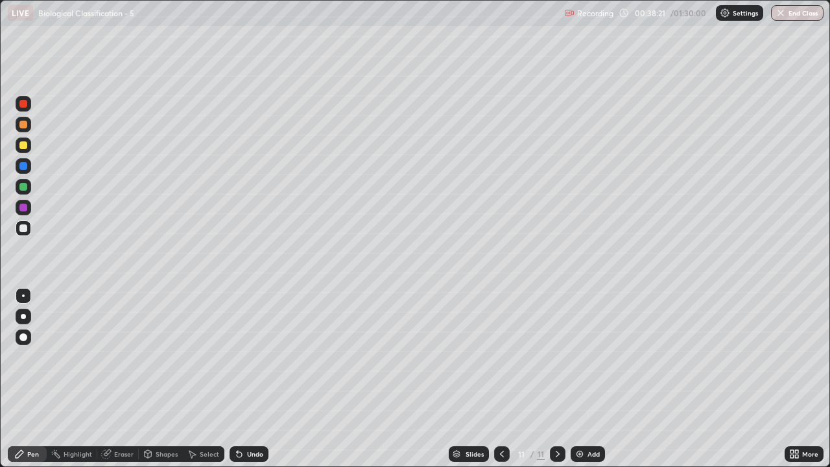
click at [23, 150] on div at bounding box center [24, 145] width 16 height 16
click at [23, 230] on div at bounding box center [23, 228] width 8 height 8
click at [19, 127] on div at bounding box center [23, 125] width 8 height 8
click at [23, 296] on div at bounding box center [23, 295] width 3 height 3
click at [21, 227] on div at bounding box center [23, 228] width 8 height 8
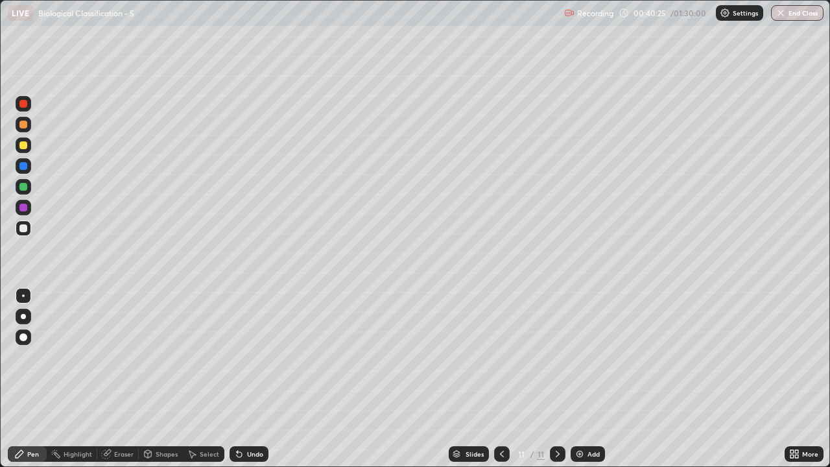
click at [23, 148] on div at bounding box center [23, 145] width 8 height 8
click at [21, 146] on div at bounding box center [23, 145] width 8 height 8
click at [23, 316] on div at bounding box center [23, 316] width 5 height 5
click at [130, 379] on div "Eraser" at bounding box center [123, 453] width 19 height 6
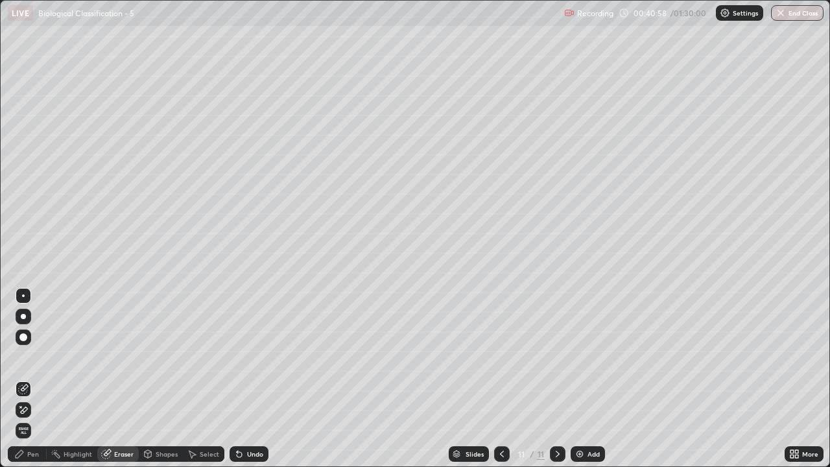
click at [34, 379] on div "Pen" at bounding box center [33, 453] width 12 height 6
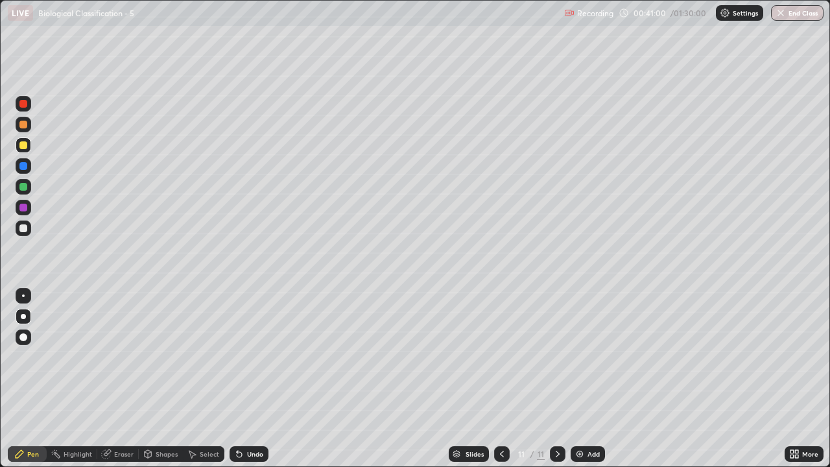
click at [29, 314] on div at bounding box center [24, 317] width 16 height 16
click at [122, 379] on div "Eraser" at bounding box center [123, 453] width 19 height 6
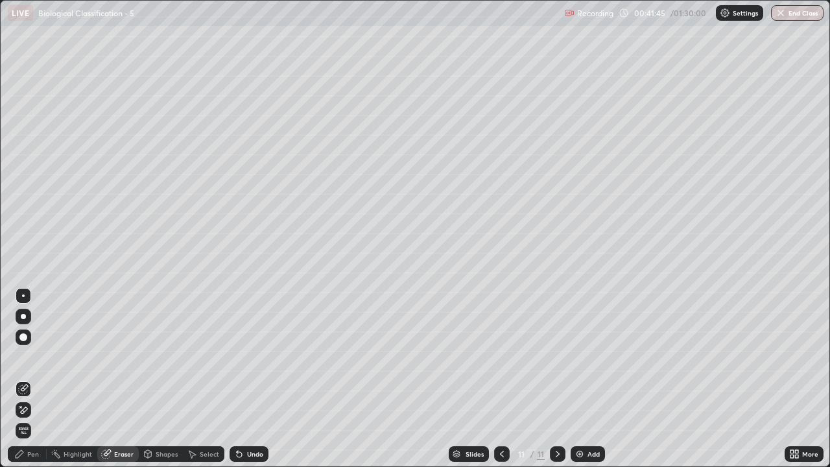
click at [39, 379] on div "Pen" at bounding box center [27, 454] width 39 height 16
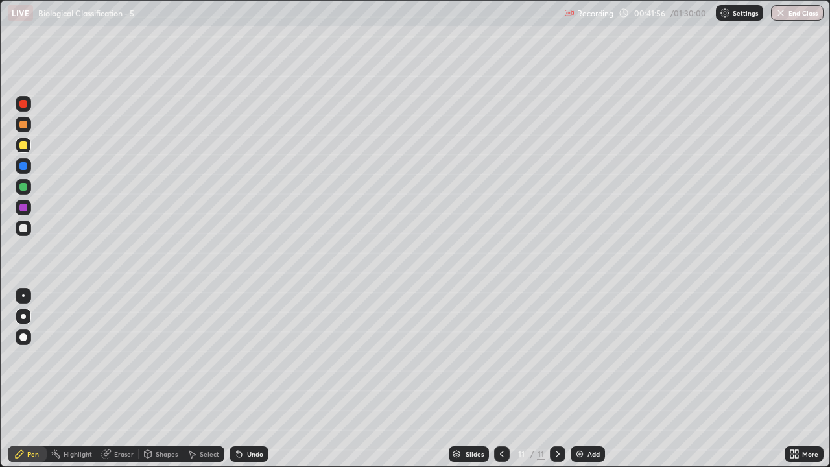
click at [26, 167] on div at bounding box center [23, 166] width 8 height 8
click at [23, 228] on div at bounding box center [23, 228] width 8 height 8
click at [23, 296] on div at bounding box center [23, 295] width 3 height 3
click at [26, 143] on div at bounding box center [23, 145] width 8 height 8
click at [85, 379] on div "Highlight" at bounding box center [78, 453] width 29 height 6
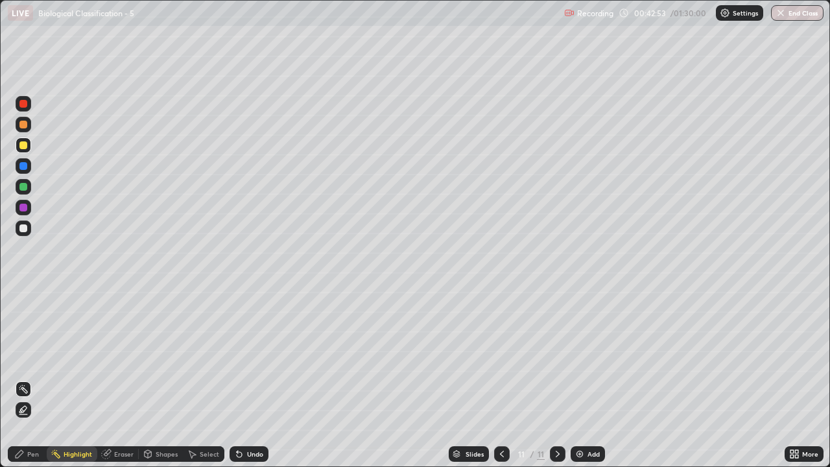
click at [26, 379] on icon at bounding box center [23, 409] width 6 height 6
click at [34, 379] on div "Pen" at bounding box center [33, 453] width 12 height 6
click at [23, 147] on div at bounding box center [23, 145] width 8 height 8
click at [23, 296] on div at bounding box center [23, 295] width 3 height 3
click at [23, 225] on div at bounding box center [23, 228] width 8 height 8
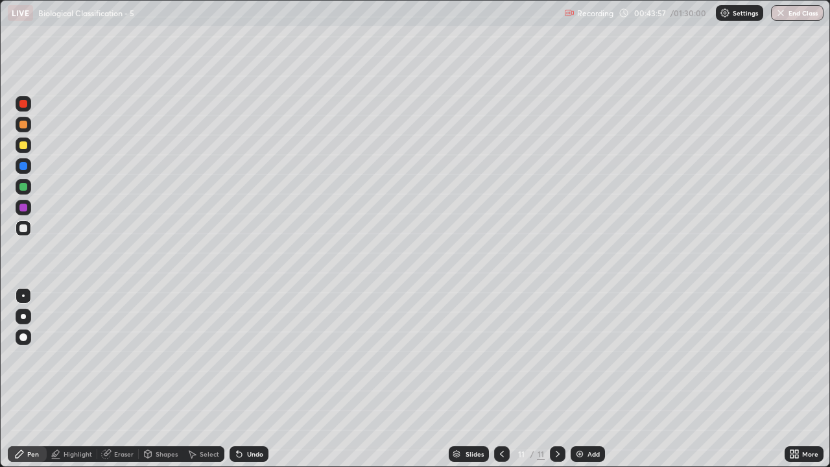
click at [23, 296] on div at bounding box center [23, 295] width 3 height 3
click at [25, 127] on div at bounding box center [23, 125] width 8 height 8
click at [23, 229] on div at bounding box center [23, 228] width 8 height 8
click at [26, 297] on div at bounding box center [24, 296] width 16 height 16
click at [23, 227] on div at bounding box center [23, 228] width 8 height 8
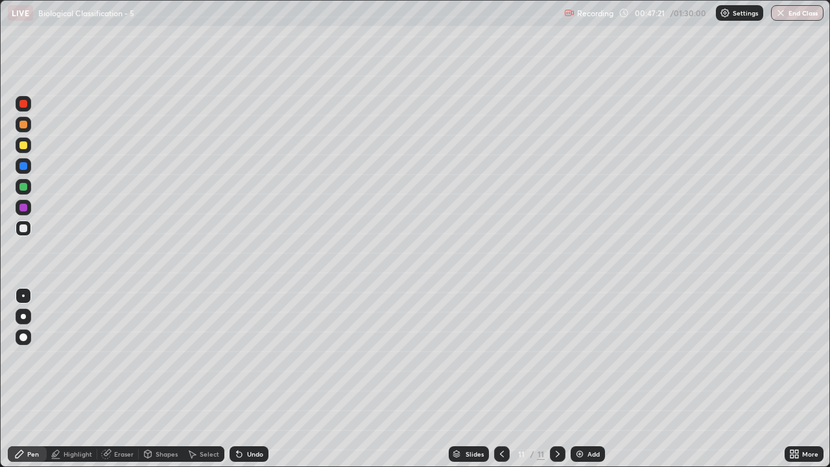
click at [26, 145] on div at bounding box center [23, 145] width 8 height 8
click at [21, 228] on div at bounding box center [23, 228] width 8 height 8
click at [23, 296] on div at bounding box center [23, 295] width 3 height 3
click at [471, 379] on div "Slides" at bounding box center [474, 453] width 18 height 6
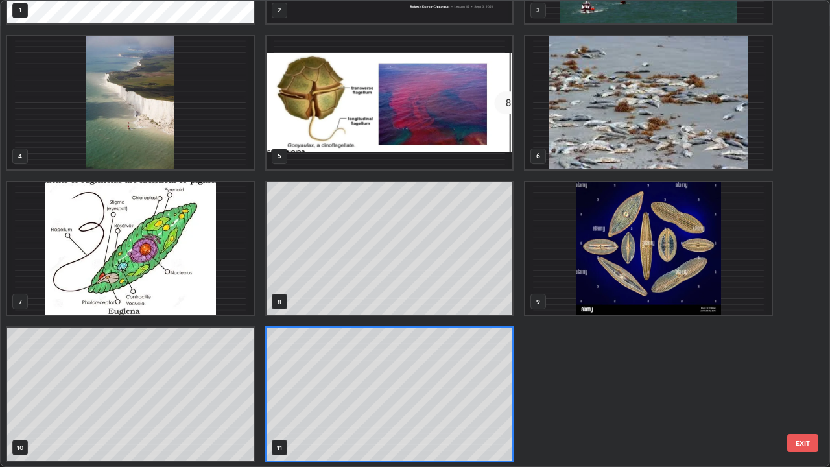
click at [325, 123] on img "grid" at bounding box center [389, 102] width 246 height 133
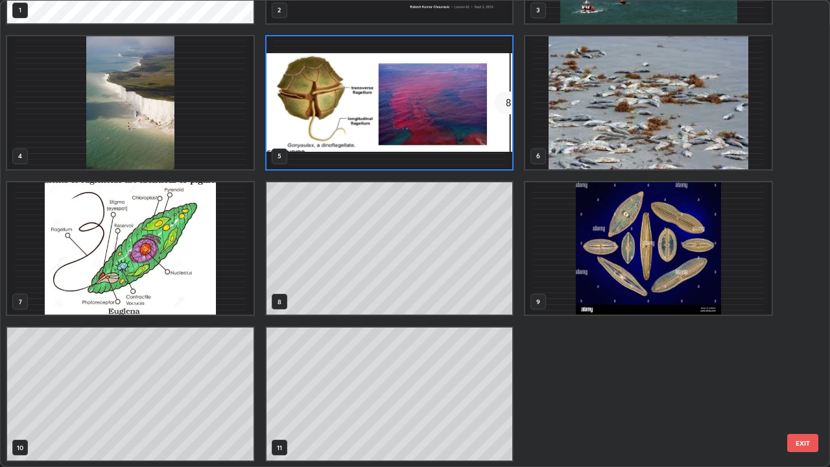
click at [327, 124] on img "grid" at bounding box center [389, 102] width 246 height 133
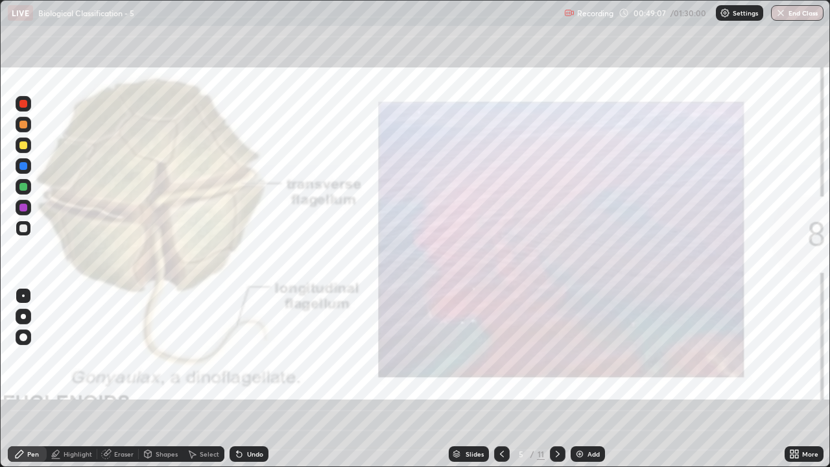
click at [556, 379] on icon at bounding box center [557, 454] width 10 height 10
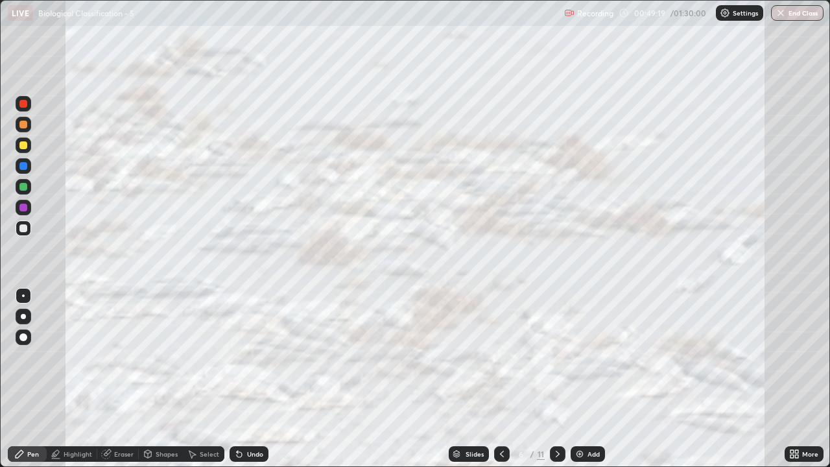
click at [465, 379] on div "Slides" at bounding box center [469, 454] width 40 height 16
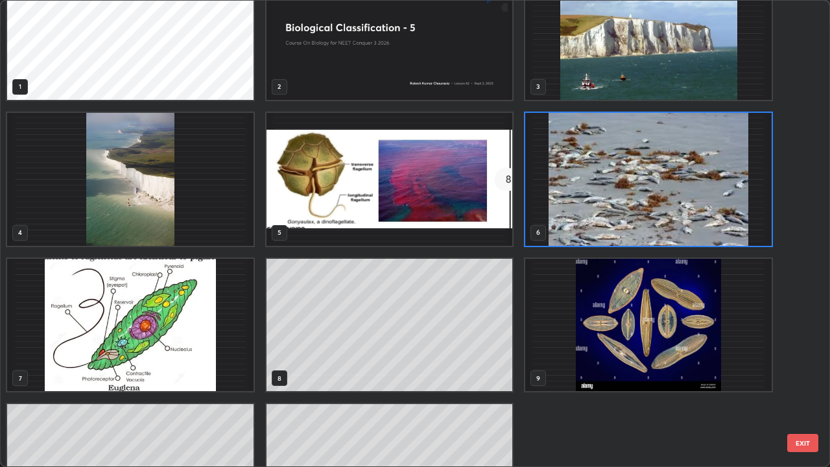
scroll to position [117, 0]
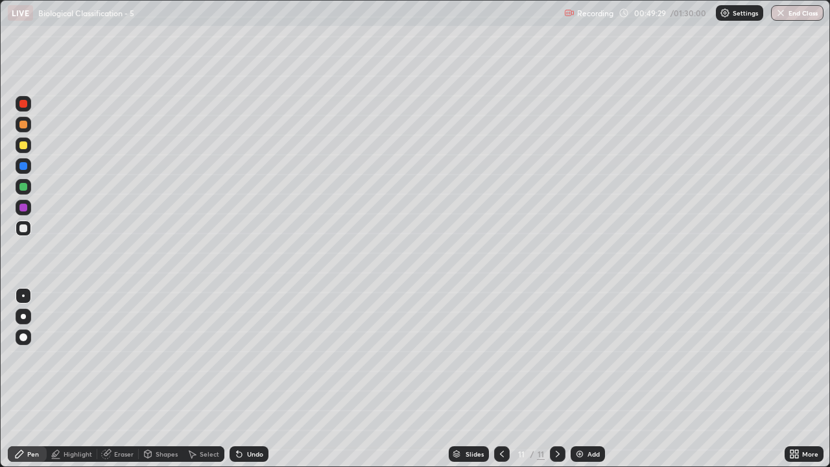
click at [21, 224] on div at bounding box center [23, 228] width 8 height 8
click at [22, 293] on div at bounding box center [24, 296] width 16 height 16
click at [247, 379] on div "Undo" at bounding box center [255, 453] width 16 height 6
click at [22, 104] on div at bounding box center [23, 104] width 8 height 8
click at [23, 316] on div at bounding box center [23, 316] width 5 height 5
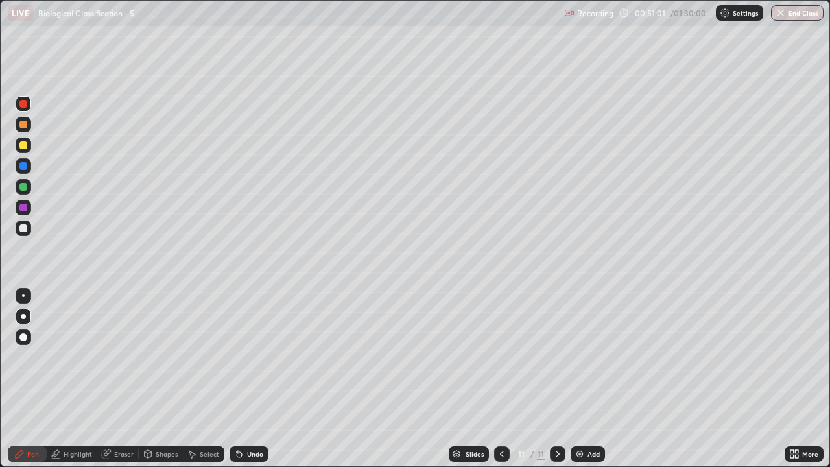
click at [22, 227] on div at bounding box center [23, 228] width 8 height 8
click at [23, 296] on div at bounding box center [23, 295] width 3 height 3
click at [248, 379] on div "Undo" at bounding box center [255, 453] width 16 height 6
click at [20, 100] on div at bounding box center [23, 104] width 8 height 8
click at [18, 318] on div at bounding box center [24, 317] width 16 height 16
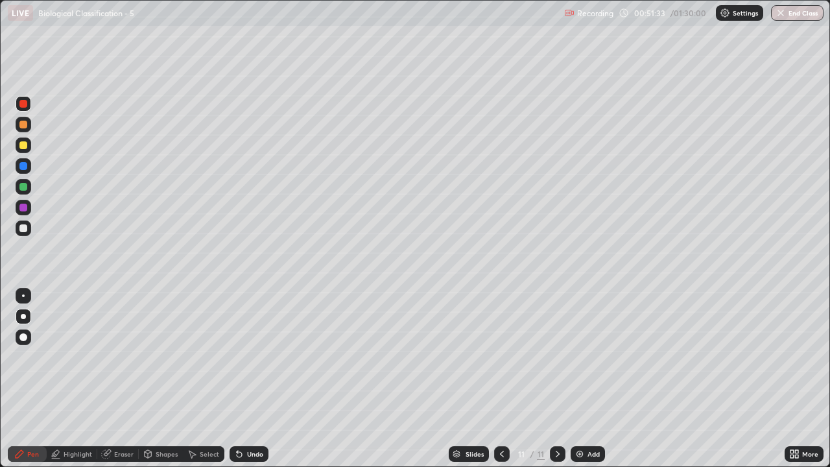
click at [23, 228] on div at bounding box center [23, 228] width 8 height 8
click at [30, 290] on div at bounding box center [24, 296] width 16 height 16
click at [575, 379] on img at bounding box center [579, 454] width 10 height 10
click at [500, 379] on icon at bounding box center [501, 454] width 10 height 10
click at [556, 379] on icon at bounding box center [557, 454] width 10 height 10
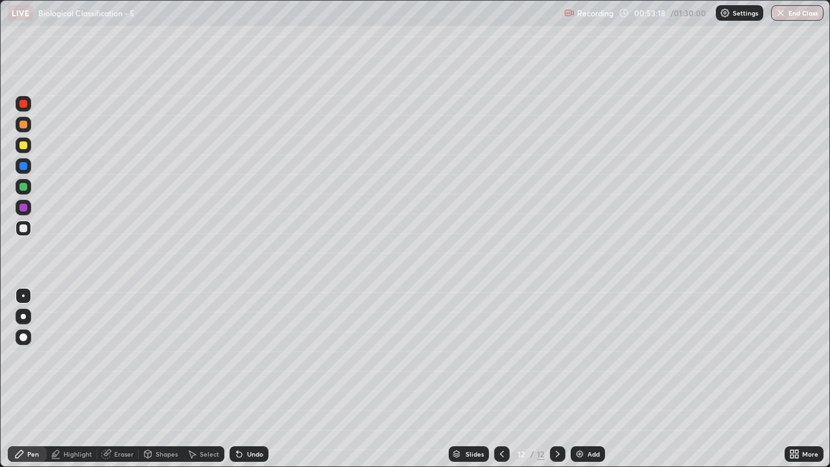
click at [28, 146] on div at bounding box center [24, 145] width 16 height 16
click at [24, 231] on div at bounding box center [23, 228] width 8 height 8
click at [24, 229] on div at bounding box center [23, 228] width 8 height 8
click at [21, 148] on div at bounding box center [23, 145] width 8 height 8
click at [22, 234] on div at bounding box center [24, 228] width 16 height 16
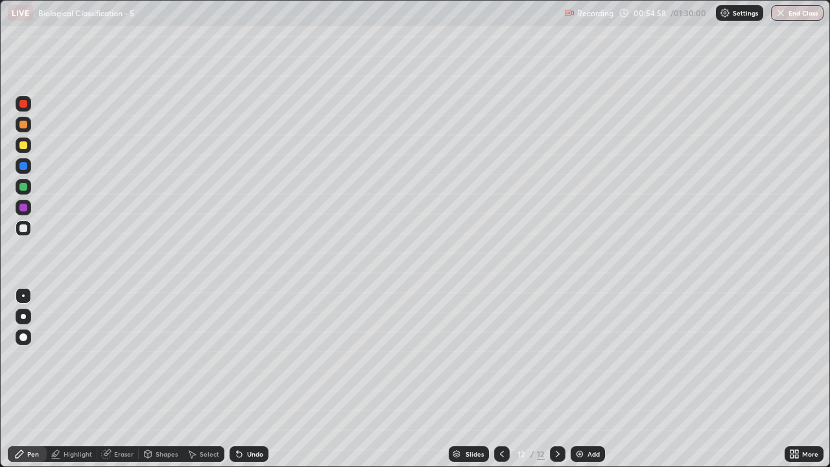
click at [23, 146] on div at bounding box center [23, 145] width 8 height 8
click at [21, 145] on div at bounding box center [23, 145] width 8 height 8
click at [22, 127] on div at bounding box center [23, 125] width 8 height 8
click at [23, 187] on div at bounding box center [23, 187] width 8 height 8
click at [25, 228] on div at bounding box center [23, 228] width 8 height 8
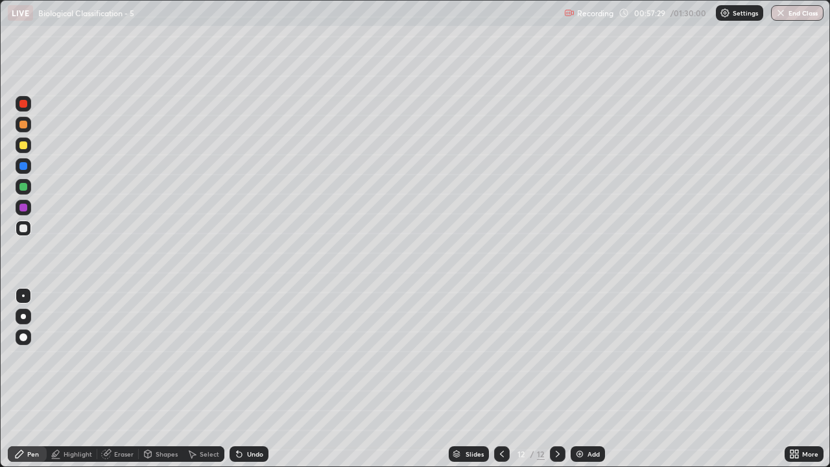
click at [22, 289] on div at bounding box center [24, 296] width 16 height 16
click at [22, 144] on div at bounding box center [23, 145] width 8 height 8
click at [21, 187] on div at bounding box center [23, 187] width 8 height 8
click at [23, 144] on div at bounding box center [23, 145] width 8 height 8
click at [23, 316] on div at bounding box center [23, 316] width 5 height 5
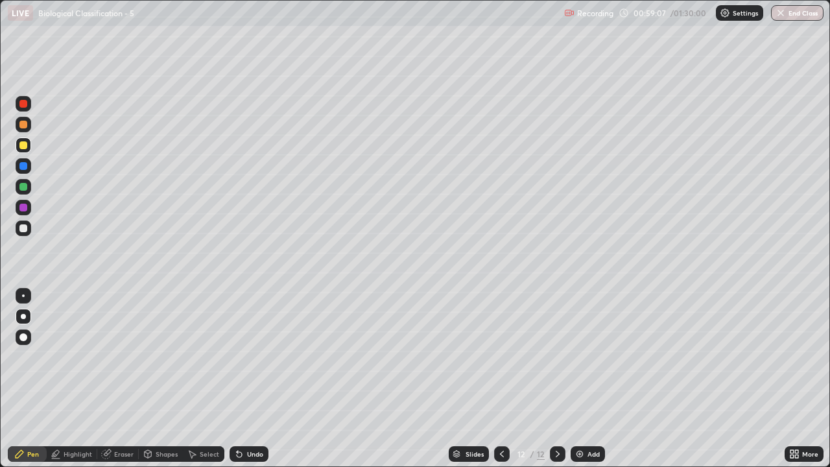
click at [26, 229] on div at bounding box center [23, 228] width 8 height 8
click at [23, 296] on div at bounding box center [23, 295] width 3 height 3
click at [27, 104] on div at bounding box center [23, 104] width 8 height 8
click at [22, 296] on div at bounding box center [23, 295] width 3 height 3
click at [20, 228] on div at bounding box center [23, 228] width 8 height 8
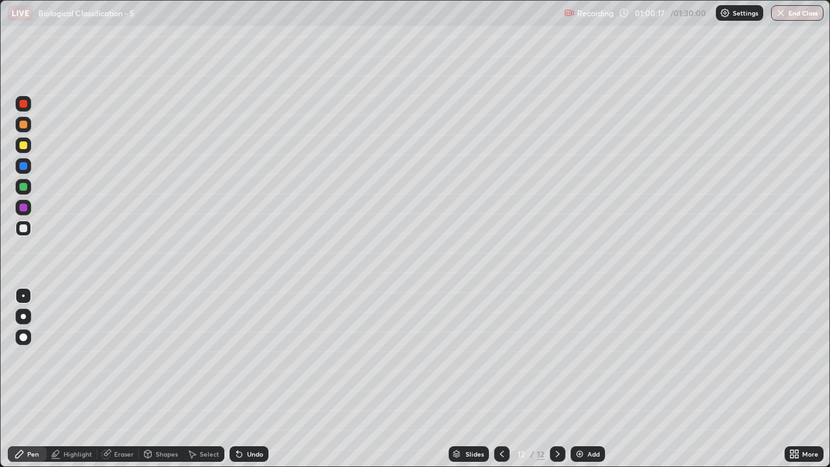
click at [23, 296] on div at bounding box center [23, 295] width 3 height 3
click at [26, 168] on div at bounding box center [23, 166] width 8 height 8
click at [23, 189] on div at bounding box center [23, 187] width 8 height 8
click at [21, 230] on div at bounding box center [23, 228] width 8 height 8
click at [22, 316] on div at bounding box center [23, 316] width 5 height 5
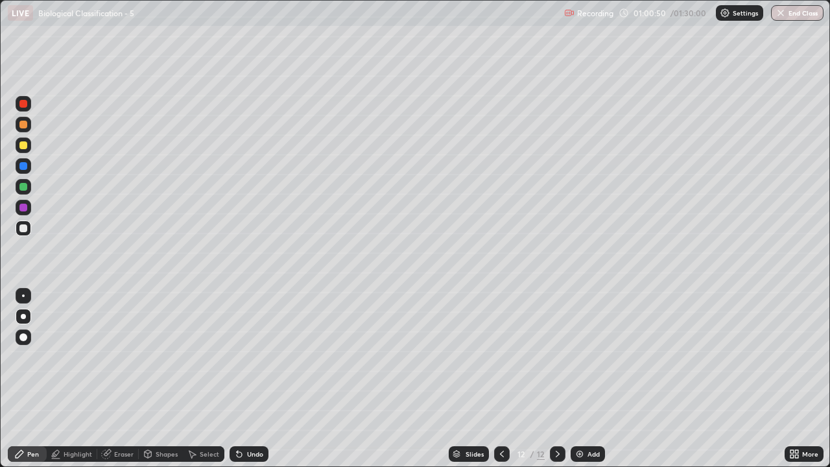
click at [23, 229] on div at bounding box center [23, 228] width 8 height 8
click at [23, 296] on div at bounding box center [23, 295] width 3 height 3
click at [23, 299] on div at bounding box center [24, 296] width 16 height 16
click at [23, 235] on div at bounding box center [24, 228] width 16 height 16
click at [244, 379] on div "Undo" at bounding box center [248, 454] width 39 height 16
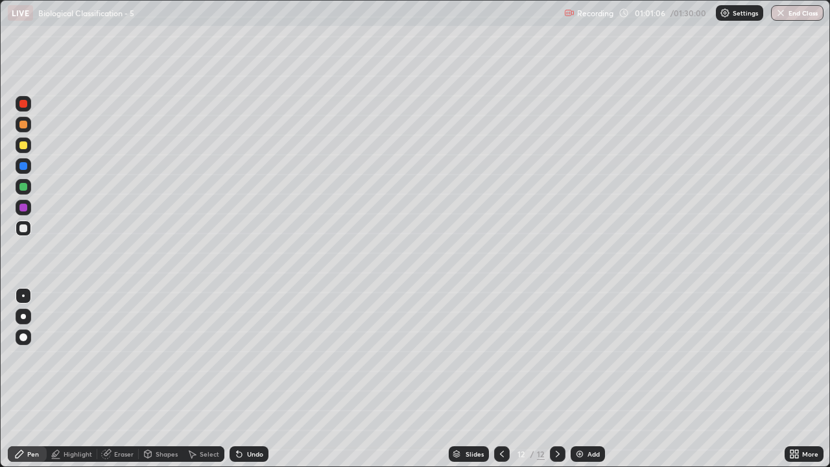
click at [246, 379] on div "Undo" at bounding box center [248, 454] width 39 height 16
click at [19, 187] on div at bounding box center [23, 187] width 8 height 8
click at [80, 379] on div "Highlight" at bounding box center [72, 454] width 51 height 16
click at [25, 379] on icon at bounding box center [23, 409] width 6 height 6
click at [24, 225] on div at bounding box center [23, 228] width 8 height 8
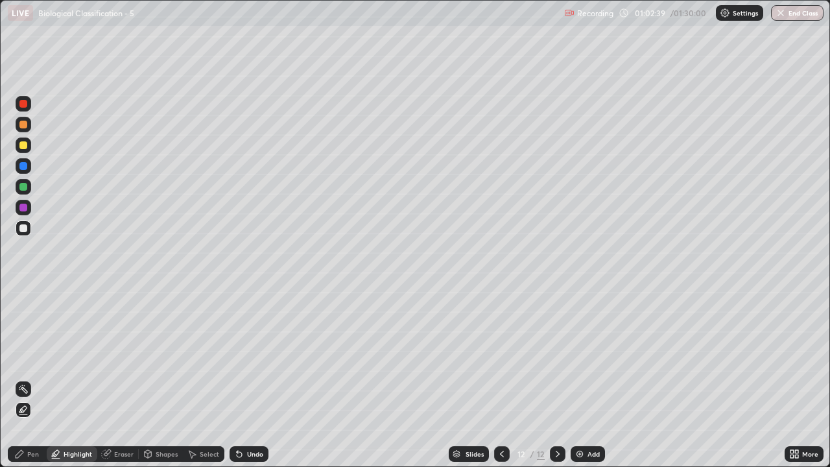
click at [30, 379] on div "Pen" at bounding box center [33, 453] width 12 height 6
click at [30, 297] on div at bounding box center [24, 296] width 16 height 16
click at [26, 131] on div at bounding box center [24, 125] width 16 height 16
click at [23, 227] on div at bounding box center [23, 228] width 8 height 8
click at [24, 222] on div at bounding box center [24, 228] width 16 height 16
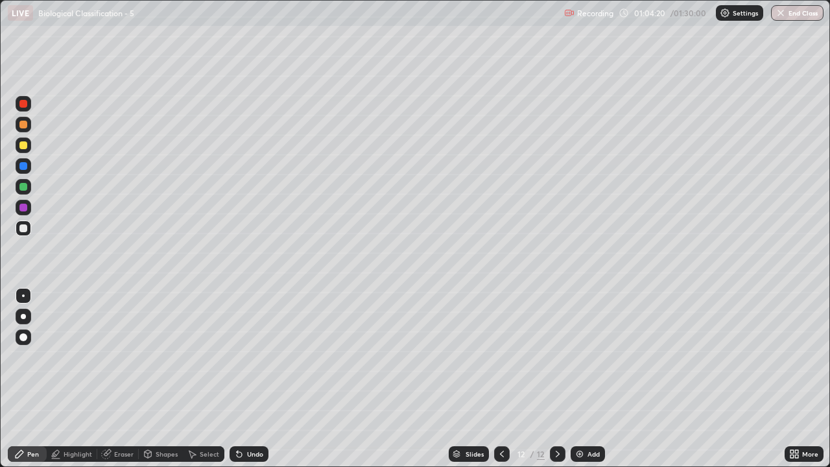
click at [23, 296] on div at bounding box center [23, 295] width 3 height 3
click at [22, 150] on div at bounding box center [24, 145] width 16 height 16
click at [581, 379] on img at bounding box center [579, 454] width 10 height 10
click at [502, 379] on icon at bounding box center [501, 454] width 10 height 10
click at [28, 330] on div at bounding box center [24, 337] width 16 height 16
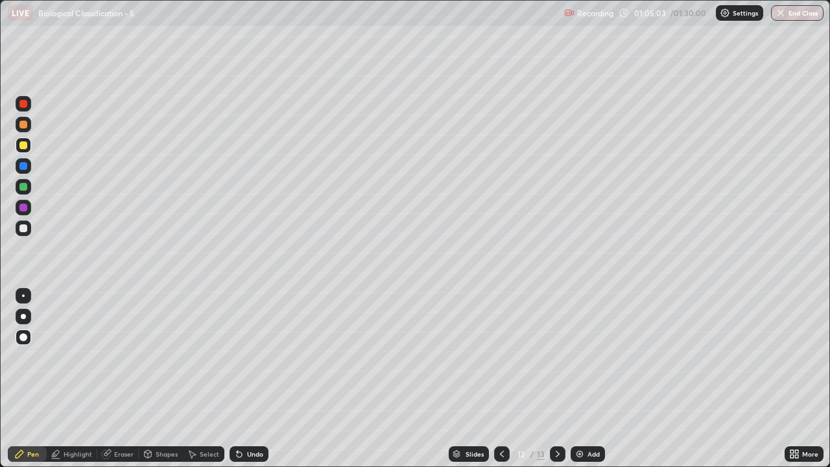
click at [26, 224] on div at bounding box center [23, 228] width 8 height 8
click at [556, 379] on icon at bounding box center [557, 454] width 10 height 10
click at [25, 229] on div at bounding box center [23, 228] width 8 height 8
click at [29, 296] on div at bounding box center [24, 296] width 16 height 16
click at [22, 146] on div at bounding box center [23, 145] width 8 height 8
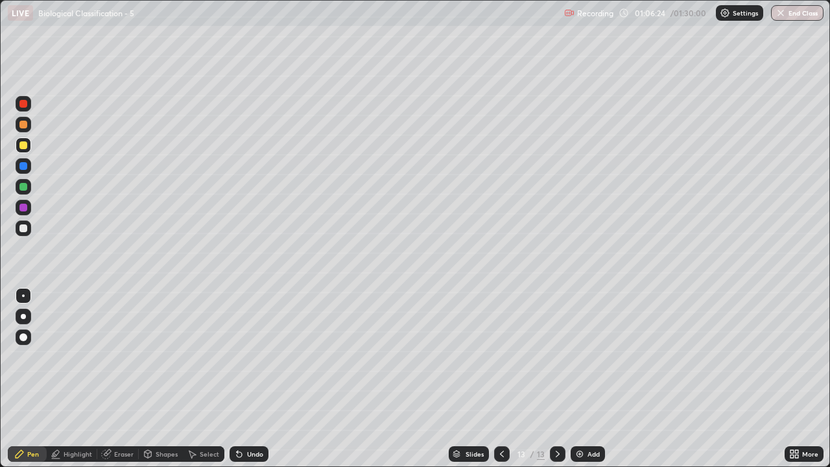
click at [22, 226] on div at bounding box center [23, 228] width 8 height 8
click at [21, 145] on div at bounding box center [23, 145] width 8 height 8
click at [26, 187] on div at bounding box center [23, 187] width 8 height 8
click at [26, 290] on div at bounding box center [24, 296] width 16 height 16
click at [23, 208] on div at bounding box center [23, 208] width 8 height 8
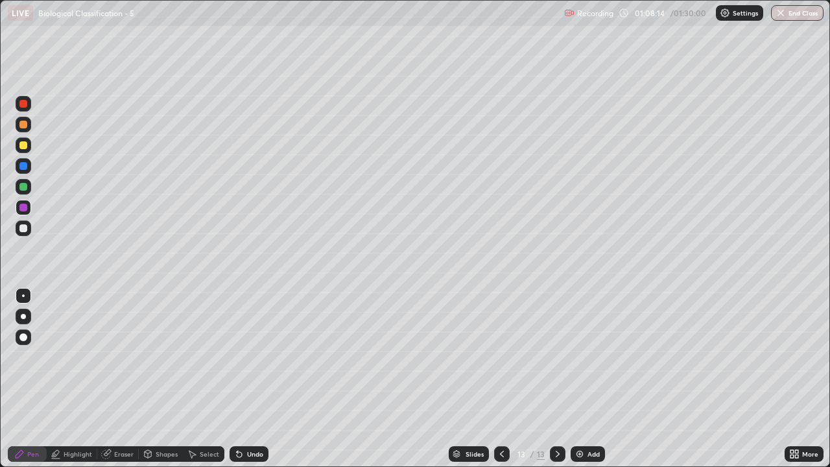
click at [23, 320] on div at bounding box center [24, 317] width 16 height 16
click at [460, 379] on div "Slides" at bounding box center [469, 454] width 40 height 16
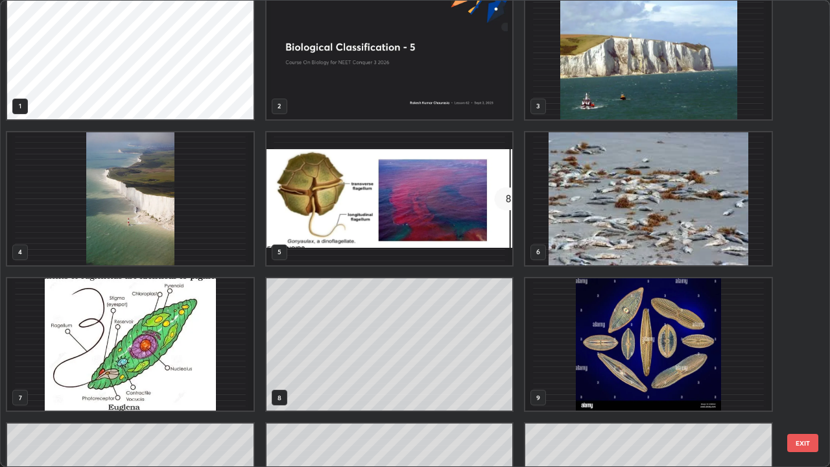
scroll to position [0, 0]
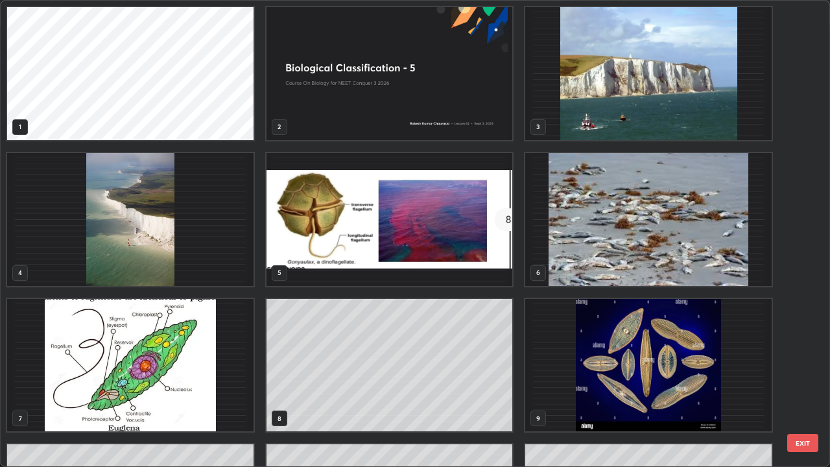
click at [594, 119] on img "grid" at bounding box center [648, 73] width 246 height 133
click at [596, 118] on img "grid" at bounding box center [648, 73] width 246 height 133
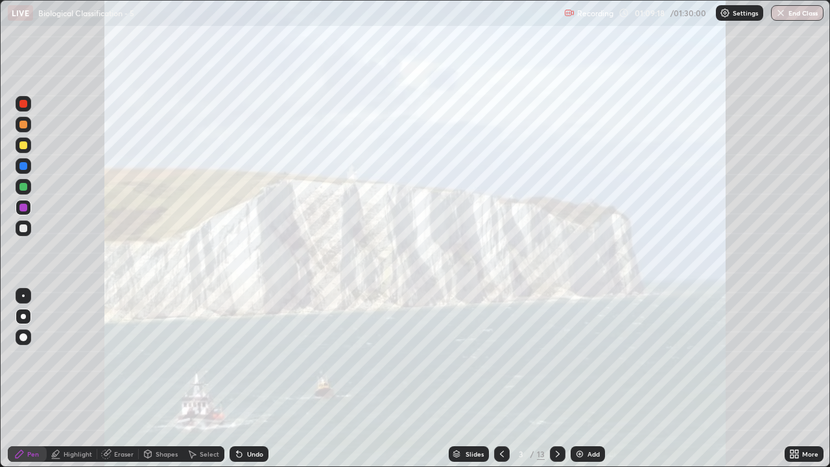
click at [563, 379] on div at bounding box center [558, 454] width 16 height 16
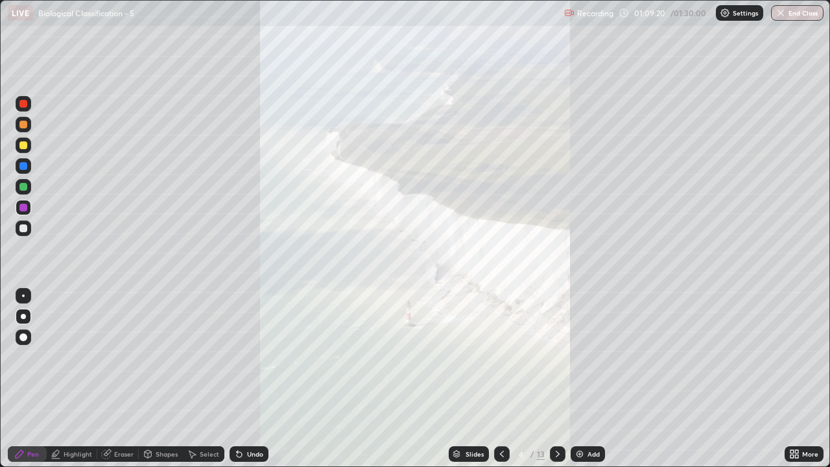
click at [556, 379] on icon at bounding box center [557, 454] width 10 height 10
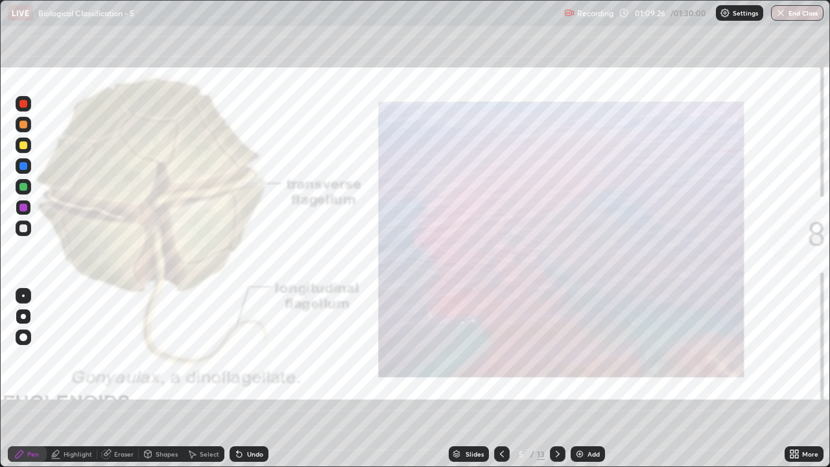
click at [22, 226] on div at bounding box center [23, 228] width 8 height 8
click at [561, 379] on icon at bounding box center [557, 454] width 10 height 10
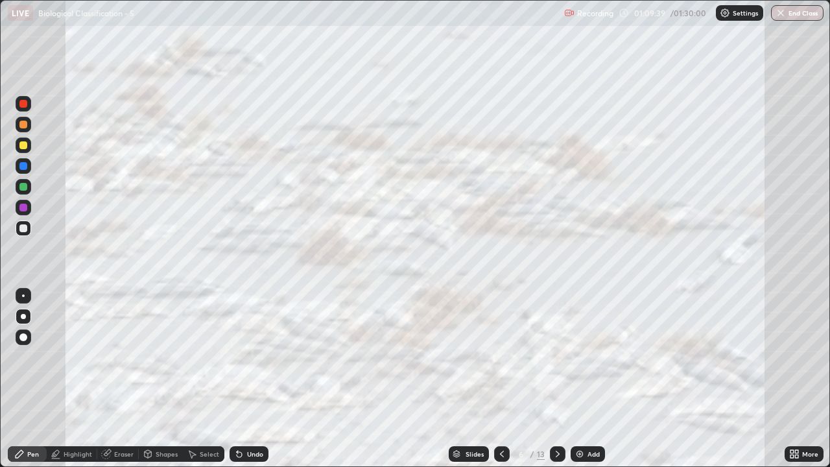
click at [557, 379] on icon at bounding box center [557, 454] width 10 height 10
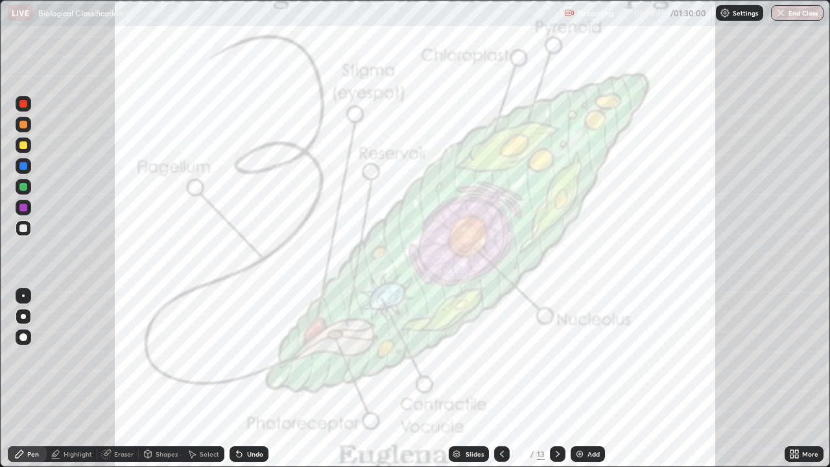
click at [556, 379] on icon at bounding box center [557, 454] width 10 height 10
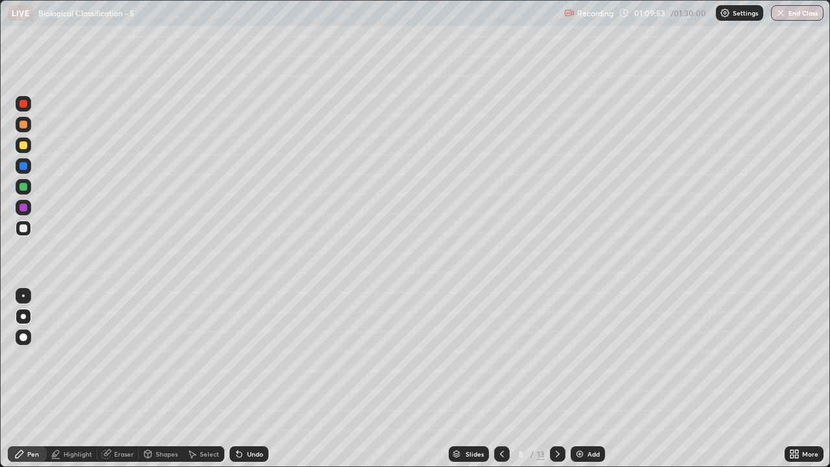
click at [556, 379] on icon at bounding box center [557, 454] width 10 height 10
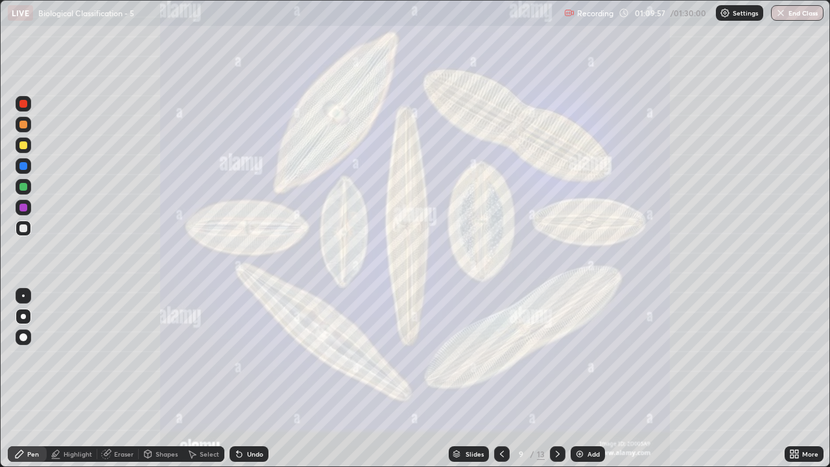
click at [557, 379] on icon at bounding box center [557, 454] width 10 height 10
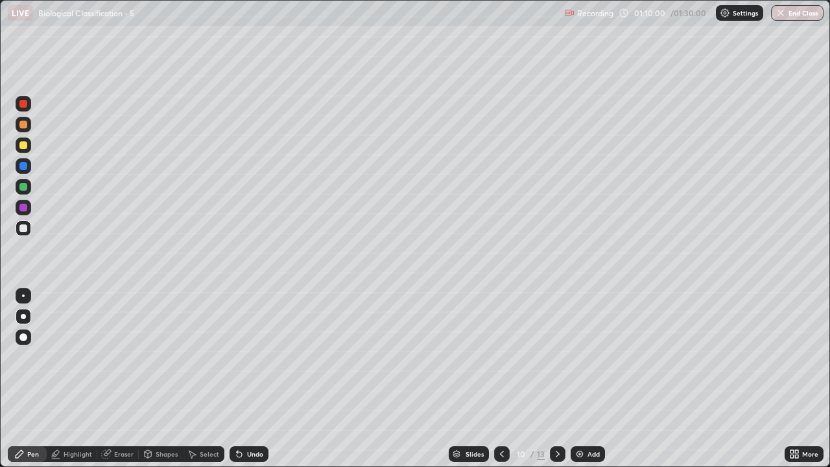
click at [556, 379] on icon at bounding box center [557, 454] width 10 height 10
click at [555, 379] on icon at bounding box center [557, 454] width 10 height 10
click at [21, 233] on div at bounding box center [24, 228] width 16 height 16
click at [25, 163] on div at bounding box center [23, 166] width 8 height 8
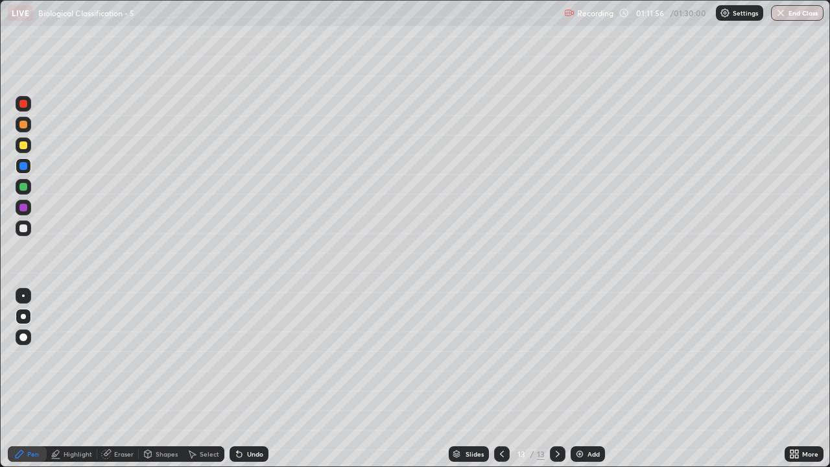
click at [23, 316] on div at bounding box center [23, 316] width 5 height 5
click at [24, 145] on div at bounding box center [23, 145] width 8 height 8
click at [74, 379] on div "Highlight" at bounding box center [78, 453] width 29 height 6
click at [23, 379] on icon at bounding box center [23, 409] width 6 height 6
click at [22, 169] on div at bounding box center [23, 166] width 8 height 8
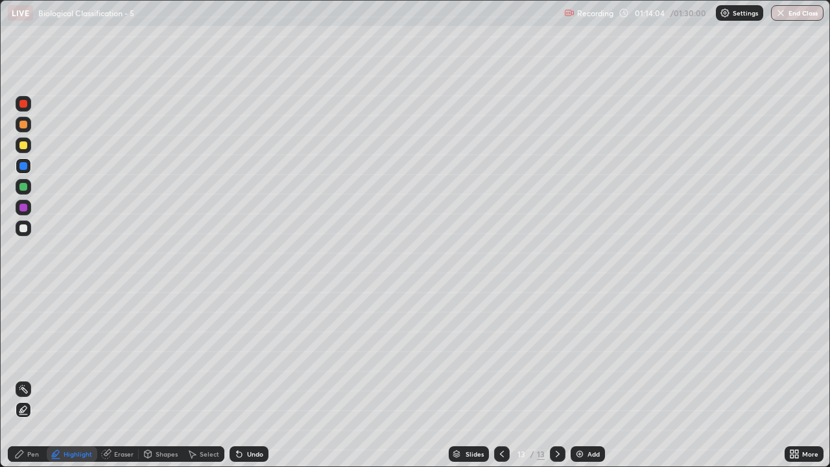
click at [251, 379] on div "Undo" at bounding box center [255, 453] width 16 height 6
click at [249, 379] on div "Undo" at bounding box center [248, 454] width 39 height 16
click at [30, 379] on div "Pen" at bounding box center [33, 453] width 12 height 6
click at [23, 167] on div at bounding box center [23, 166] width 8 height 8
click at [23, 296] on div at bounding box center [23, 295] width 3 height 3
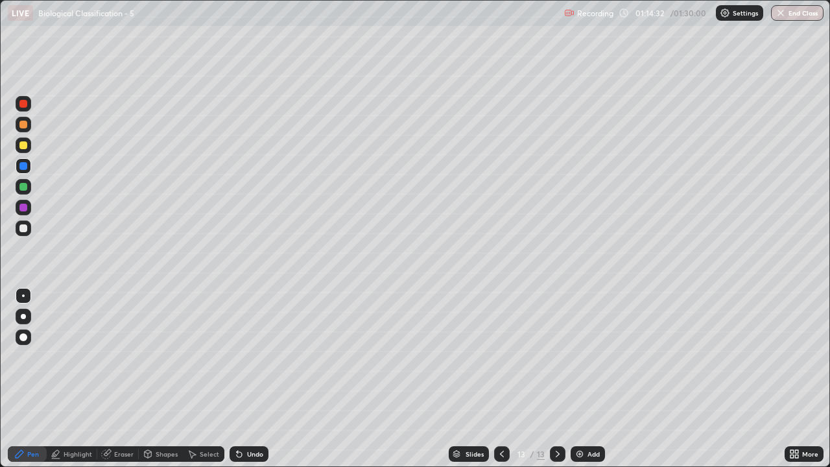
click at [19, 229] on div at bounding box center [23, 228] width 8 height 8
click at [23, 296] on div at bounding box center [23, 295] width 3 height 3
click at [19, 170] on div at bounding box center [24, 166] width 16 height 16
click at [21, 226] on div at bounding box center [23, 228] width 8 height 8
click at [23, 296] on div at bounding box center [23, 295] width 3 height 3
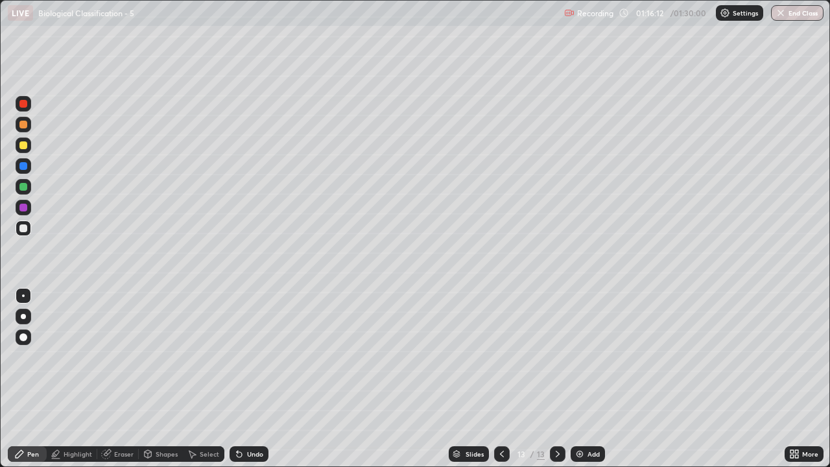
click at [19, 150] on div at bounding box center [24, 145] width 16 height 16
click at [21, 228] on div at bounding box center [23, 228] width 8 height 8
click at [23, 296] on div at bounding box center [23, 295] width 3 height 3
click at [124, 379] on div "Eraser" at bounding box center [123, 453] width 19 height 6
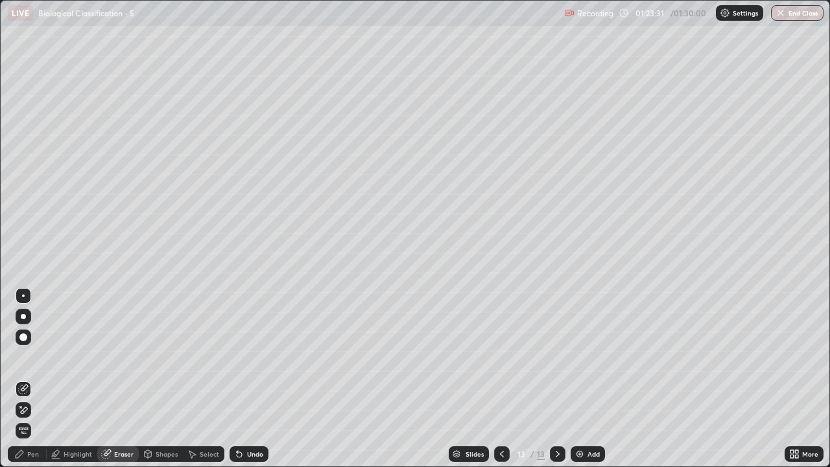
click at [29, 379] on div "Pen" at bounding box center [33, 453] width 12 height 6
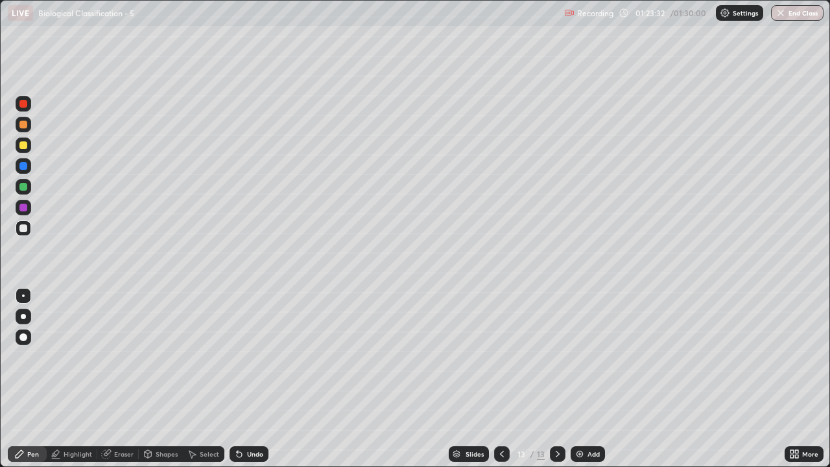
click at [22, 228] on div at bounding box center [23, 228] width 8 height 8
click at [22, 295] on div at bounding box center [23, 295] width 3 height 3
click at [579, 379] on img at bounding box center [579, 454] width 10 height 10
click at [494, 379] on div at bounding box center [502, 454] width 16 height 16
click at [556, 379] on icon at bounding box center [557, 454] width 10 height 10
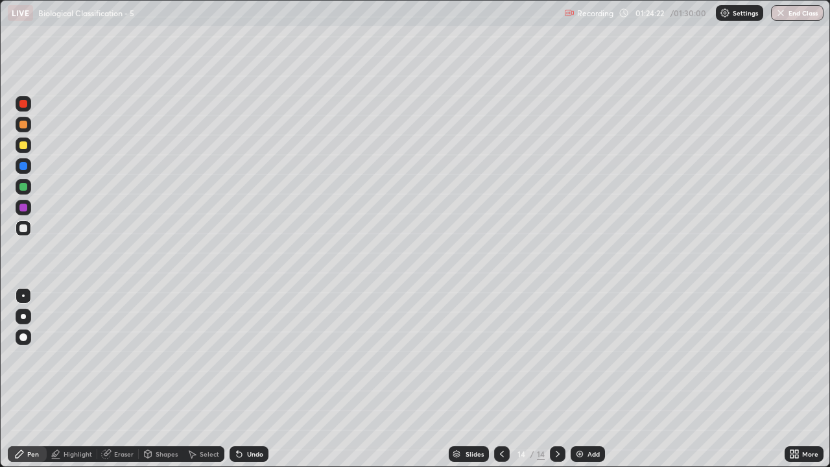
click at [503, 379] on icon at bounding box center [501, 454] width 10 height 10
click at [557, 379] on icon at bounding box center [557, 454] width 10 height 10
click at [23, 146] on div at bounding box center [23, 145] width 8 height 8
click at [23, 231] on div at bounding box center [23, 228] width 8 height 8
click at [23, 293] on div at bounding box center [24, 296] width 16 height 16
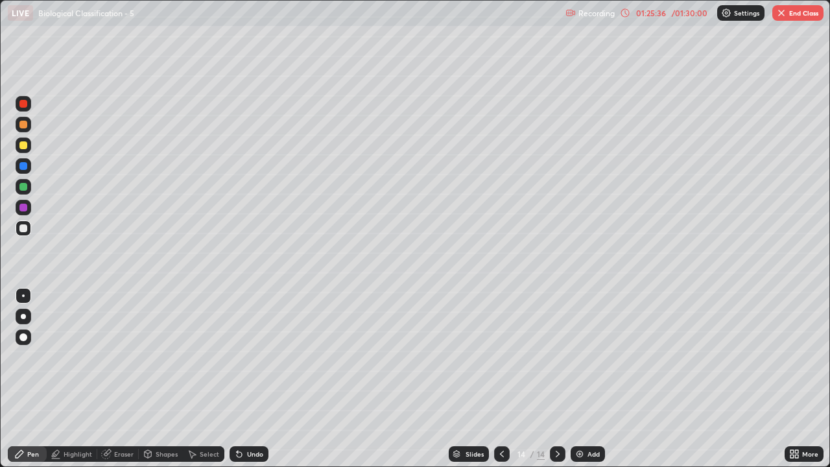
click at [19, 150] on div at bounding box center [24, 145] width 16 height 16
click at [23, 316] on div at bounding box center [23, 316] width 5 height 5
click at [23, 228] on div at bounding box center [23, 228] width 8 height 8
click at [23, 296] on div at bounding box center [23, 295] width 3 height 3
click at [17, 148] on div at bounding box center [24, 145] width 16 height 16
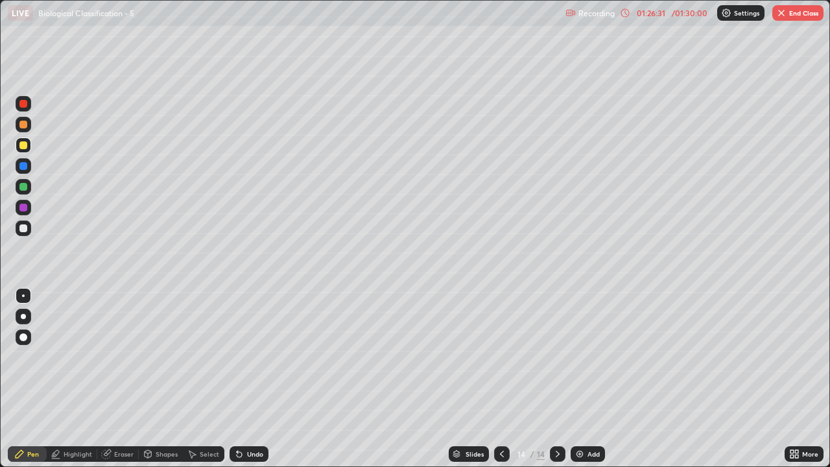
click at [242, 379] on div "Undo" at bounding box center [248, 454] width 39 height 16
click at [17, 231] on div at bounding box center [24, 228] width 16 height 16
click at [500, 379] on icon at bounding box center [501, 454] width 10 height 10
click at [559, 379] on icon at bounding box center [557, 454] width 10 height 10
click at [500, 379] on icon at bounding box center [501, 454] width 10 height 10
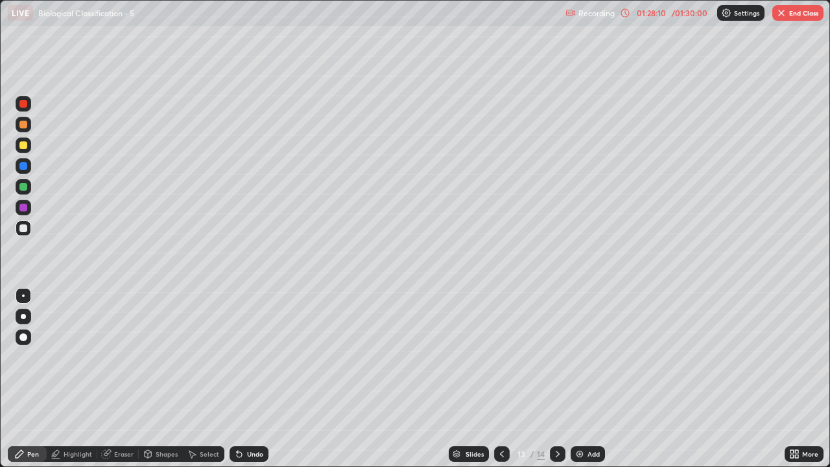
click at [788, 13] on button "End Class" at bounding box center [797, 13] width 51 height 16
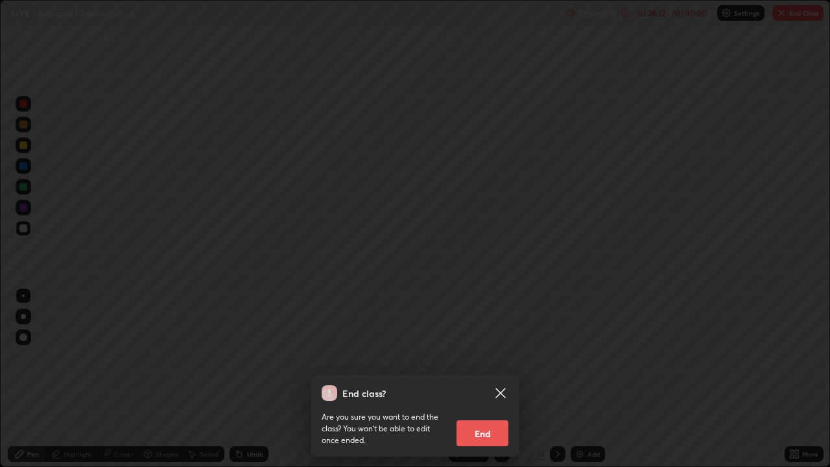
click at [491, 379] on button "End" at bounding box center [482, 433] width 52 height 26
